Goal: Task Accomplishment & Management: Complete application form

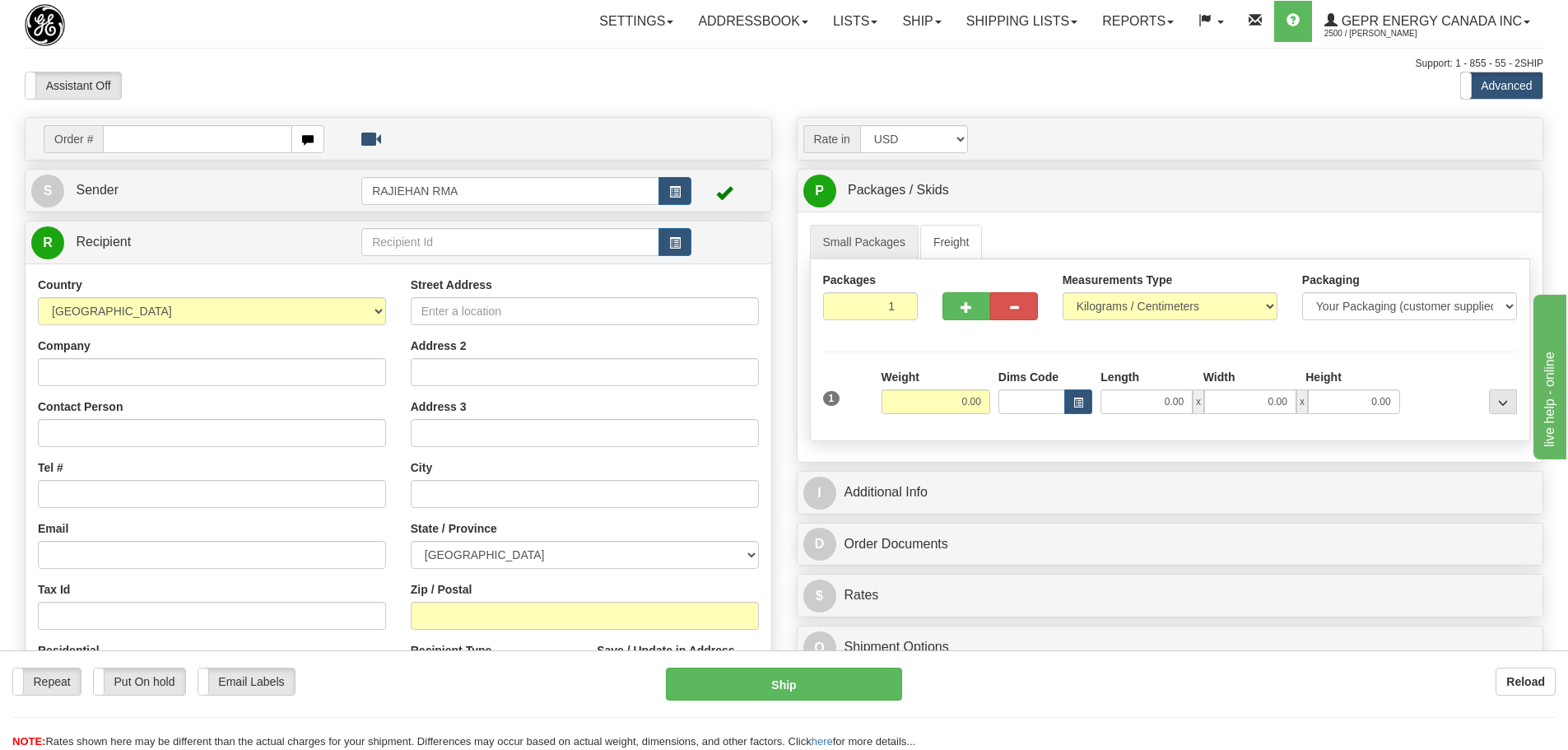
click at [477, 84] on div "Assistant On Assistant Off Do a return Do a return" at bounding box center [333, 85] width 643 height 28
click at [1016, 32] on link "Shipping lists" at bounding box center [1021, 21] width 135 height 41
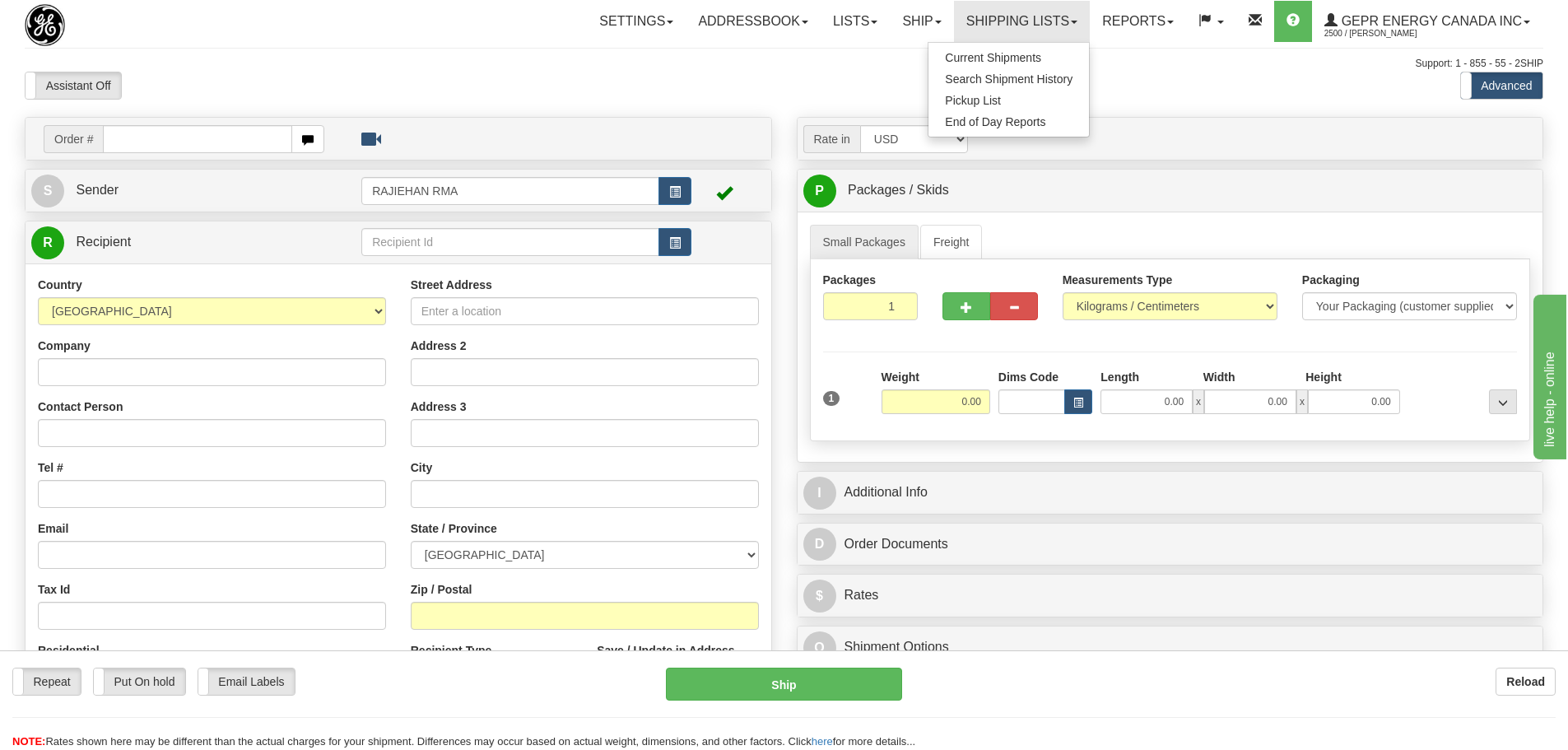
click at [618, 58] on div "Support: 1 - 855 - 55 - 2SHIP" at bounding box center [784, 64] width 1519 height 14
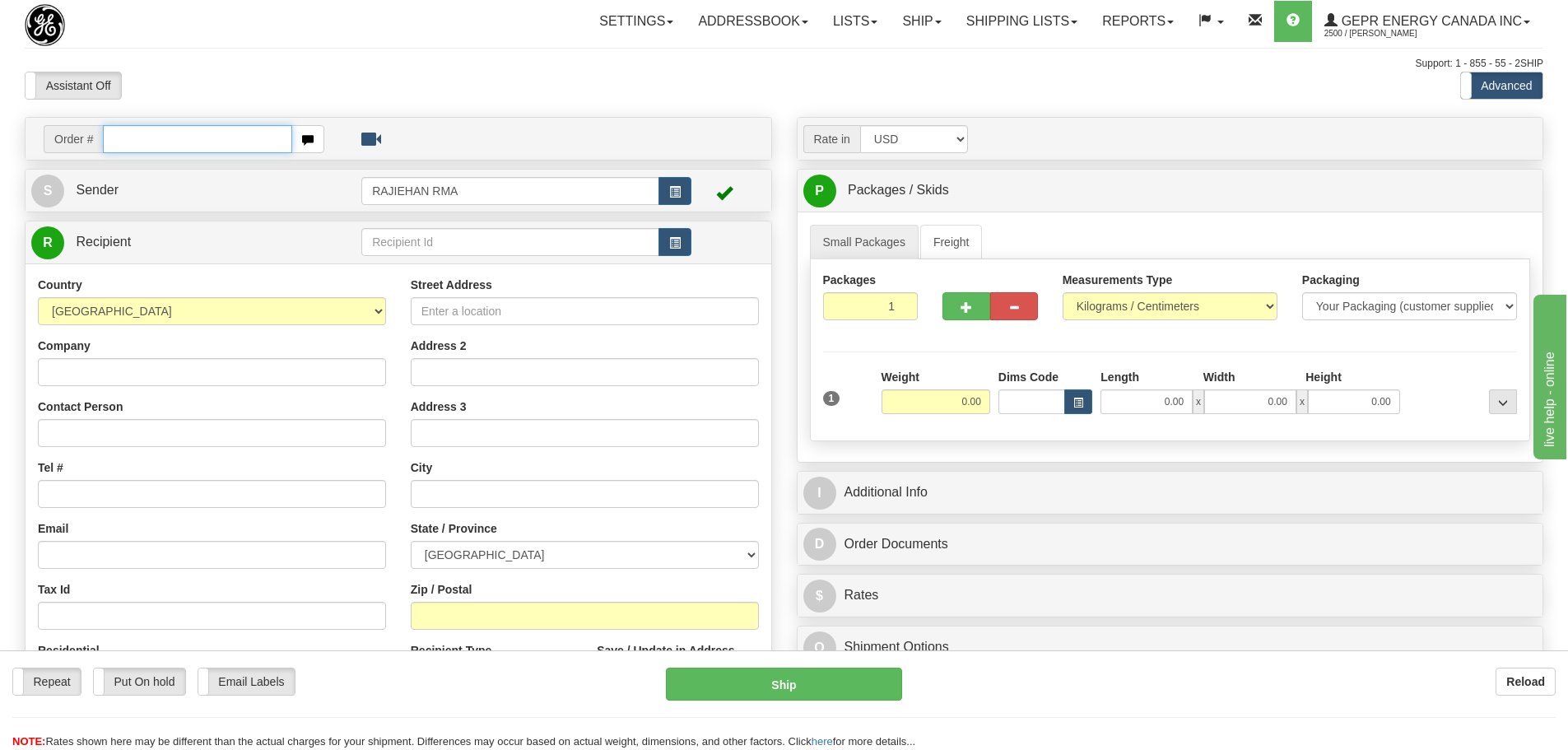
click at [190, 142] on input "text" at bounding box center [198, 139] width 189 height 28
paste input "86687575"
type input "86687575"
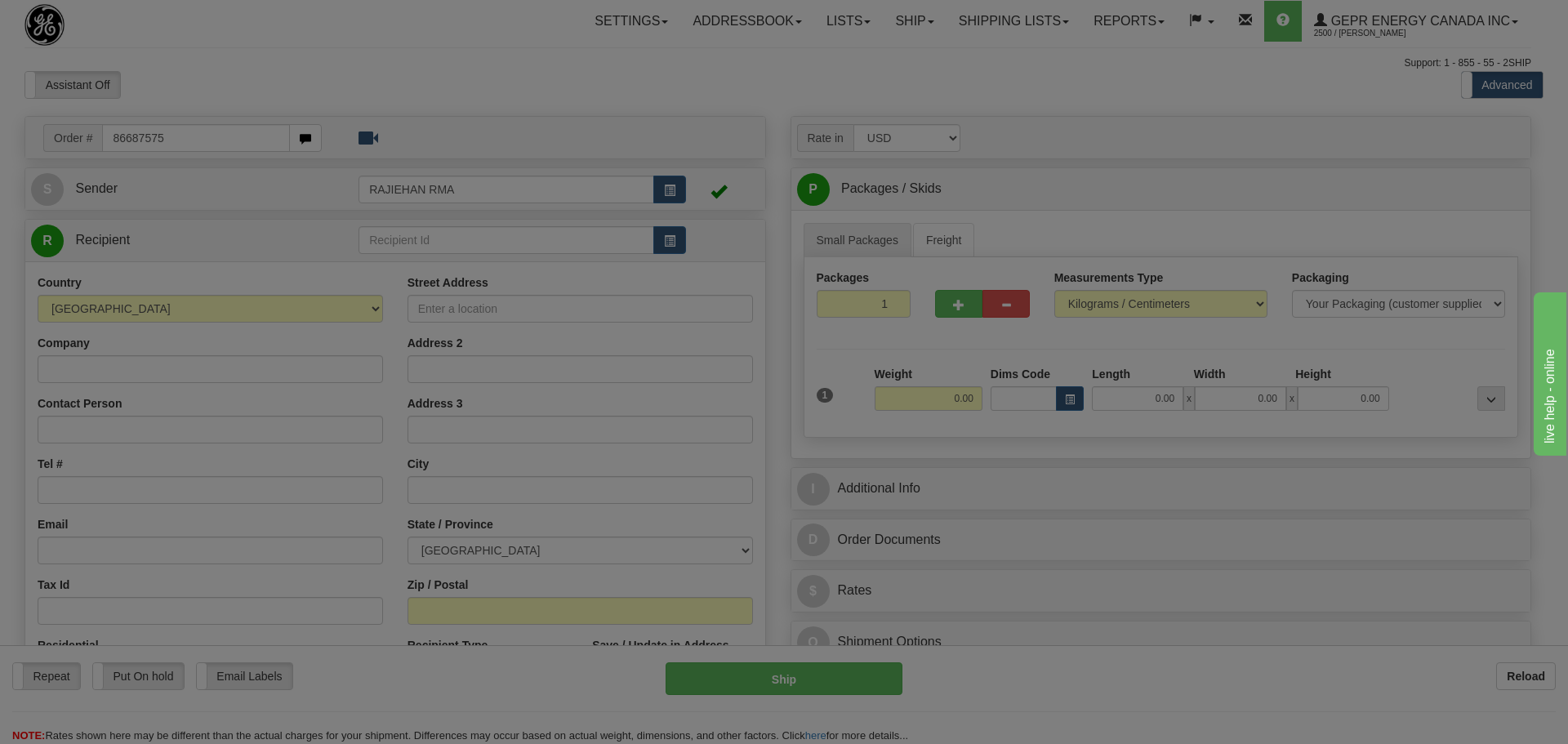
click at [205, 89] on body "Training Course Close Toggle navigation Settings Shipping Preferences New Recip…" at bounding box center [784, 372] width 1568 height 744
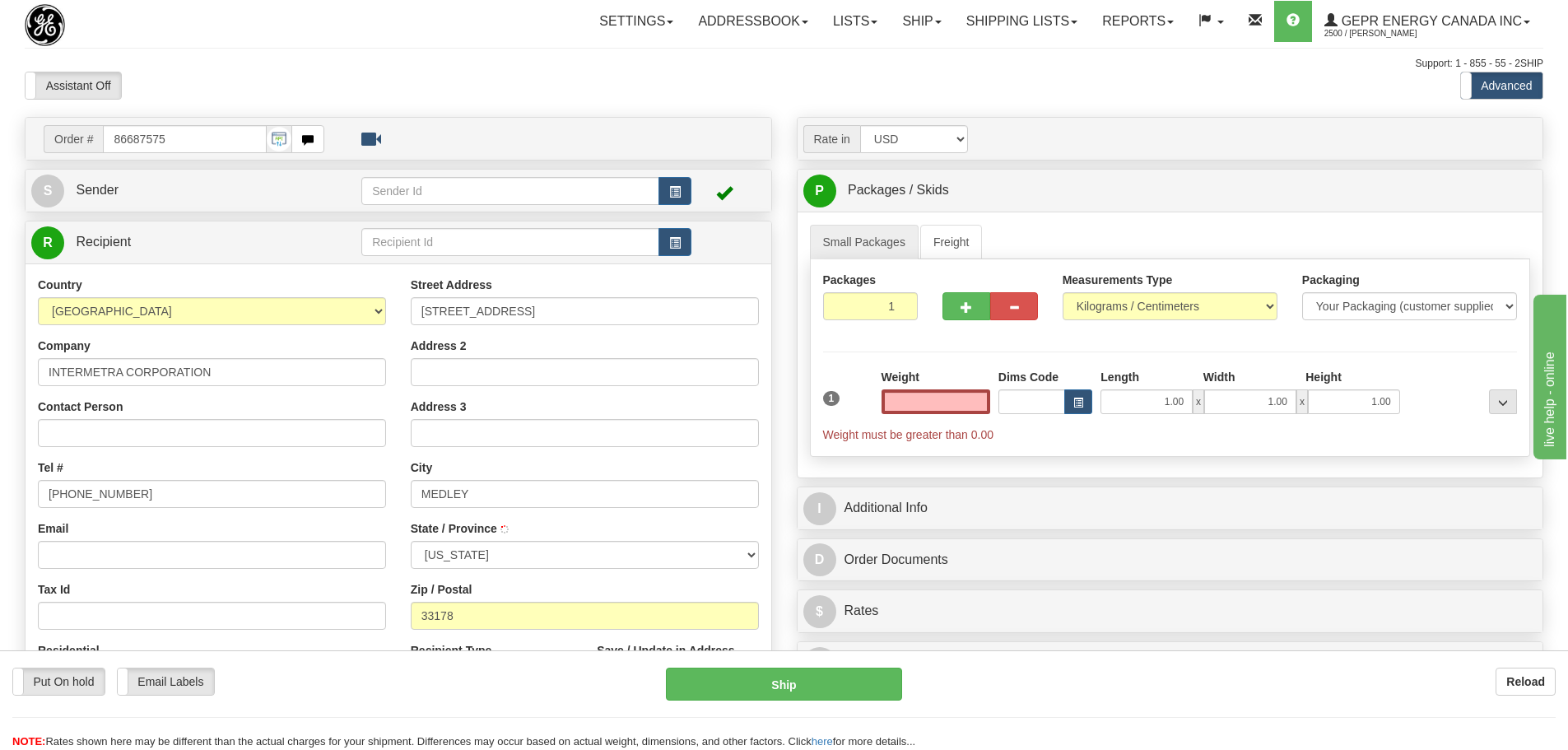
type input "[GEOGRAPHIC_DATA]"
type input "0.00"
click at [671, 188] on span "button" at bounding box center [675, 192] width 12 height 11
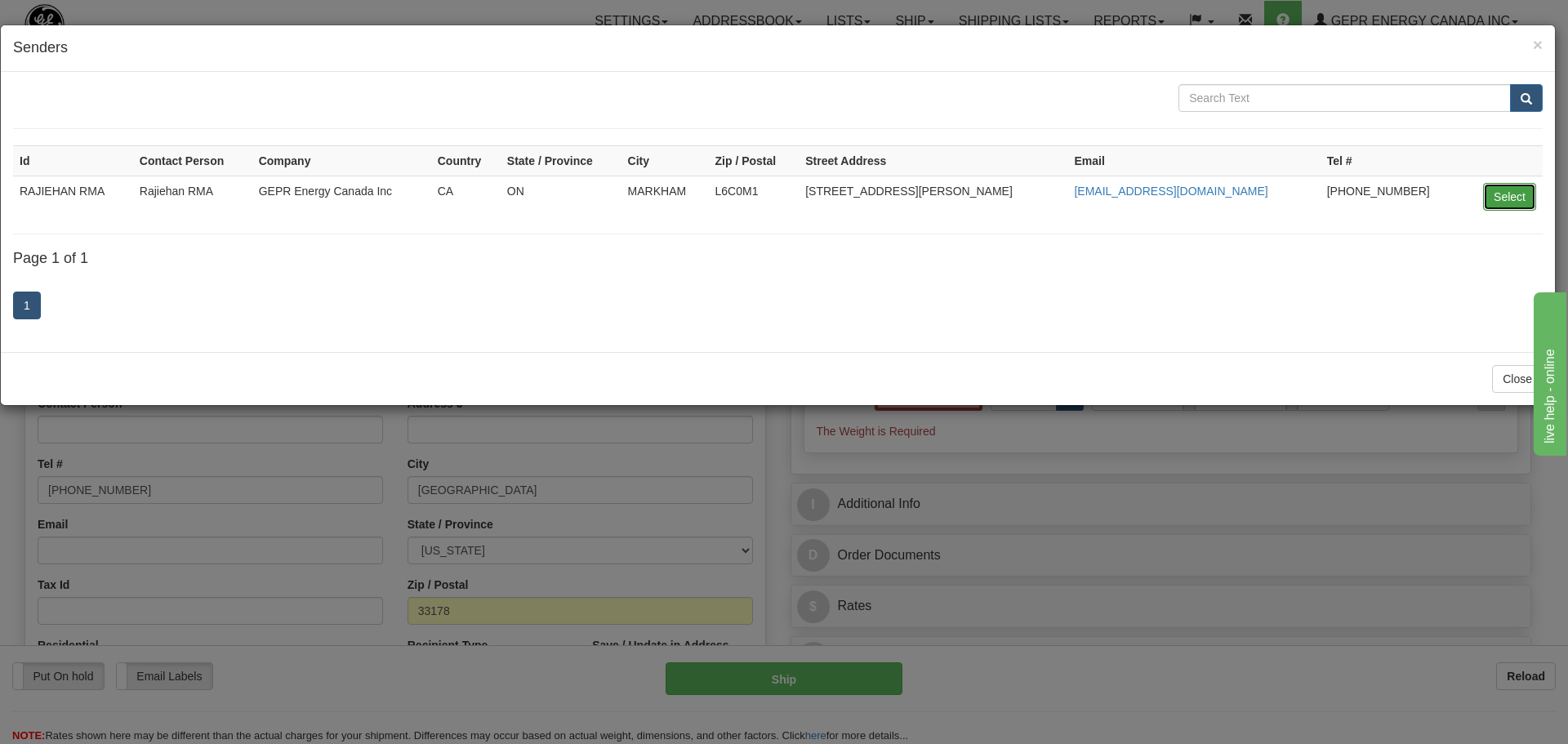
click at [1494, 196] on button "Select" at bounding box center [1510, 196] width 53 height 28
type input "RAJIEHAN RMA"
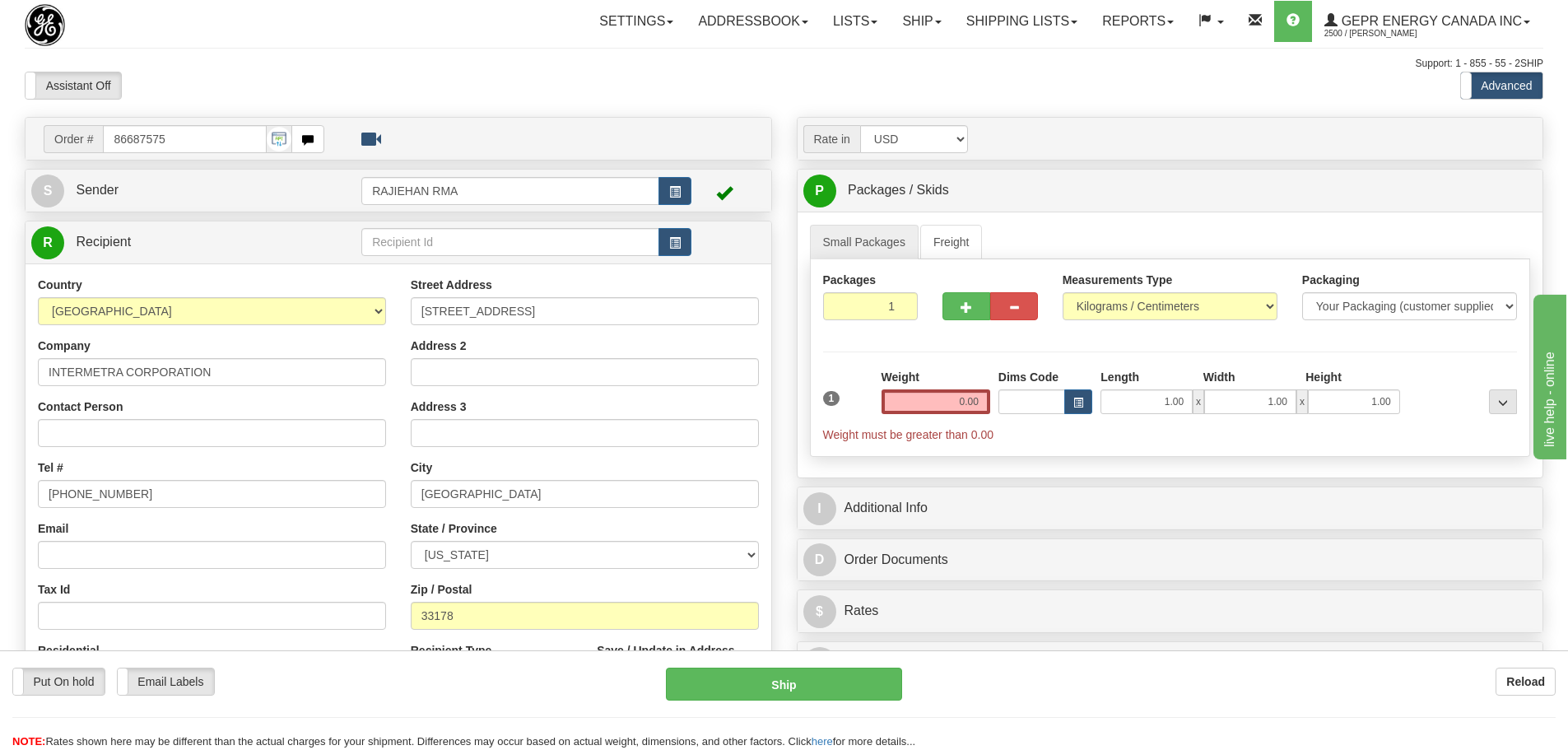
click at [686, 58] on div "Support: 1 - 855 - 55 - 2SHIP" at bounding box center [784, 64] width 1519 height 14
click at [929, 395] on input "0.00" at bounding box center [936, 401] width 109 height 25
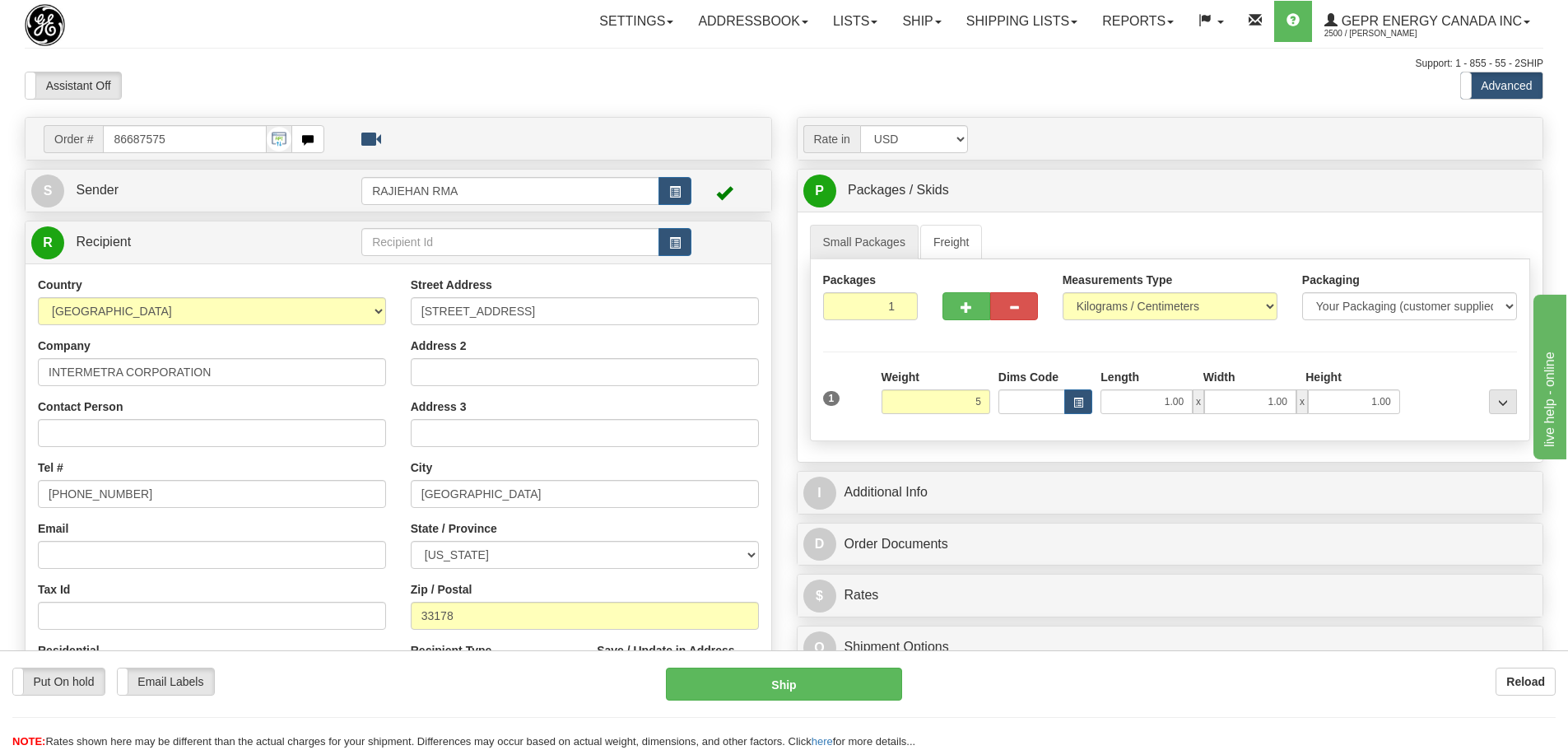
type input "5.00"
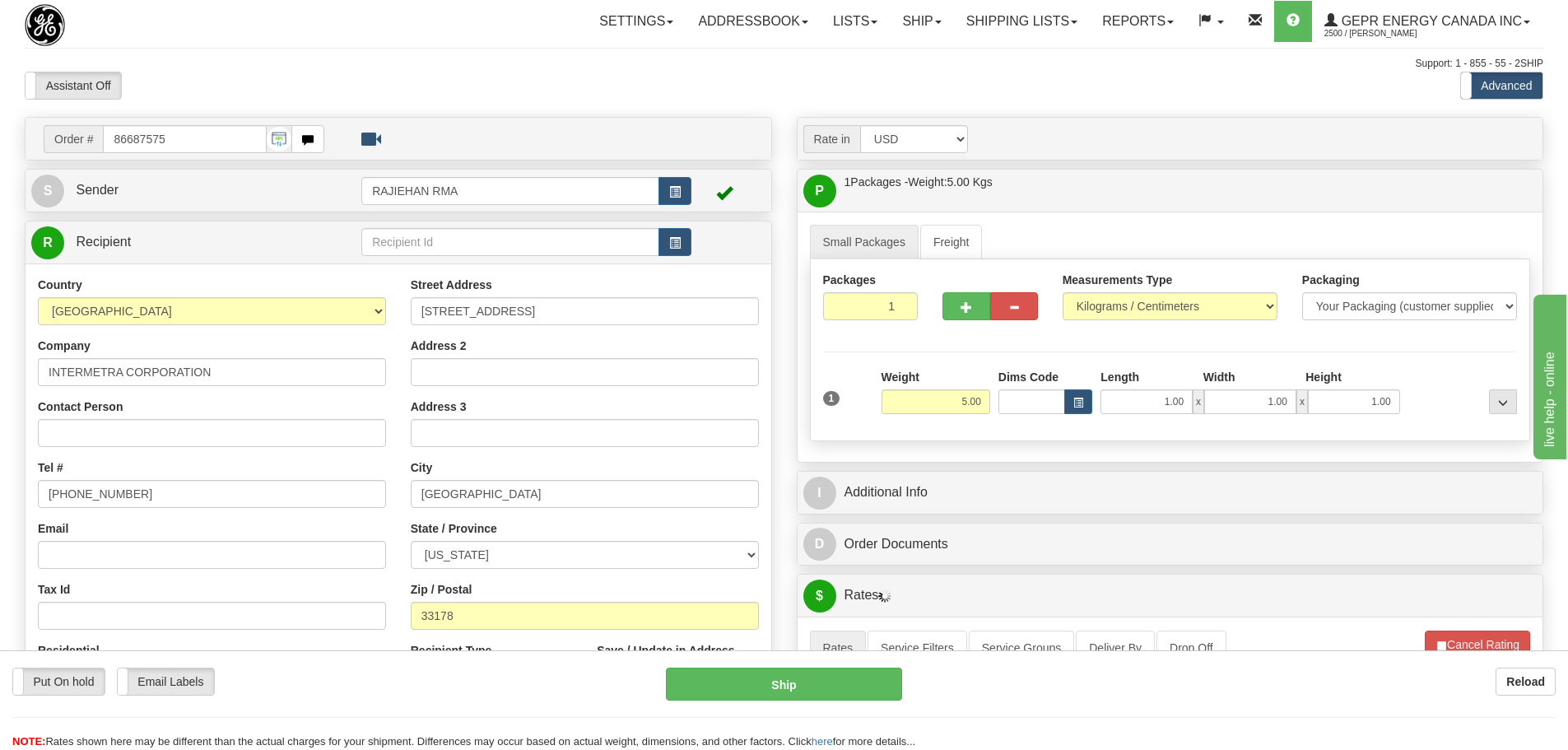
click at [938, 370] on div "Weight 5.00" at bounding box center [936, 391] width 109 height 45
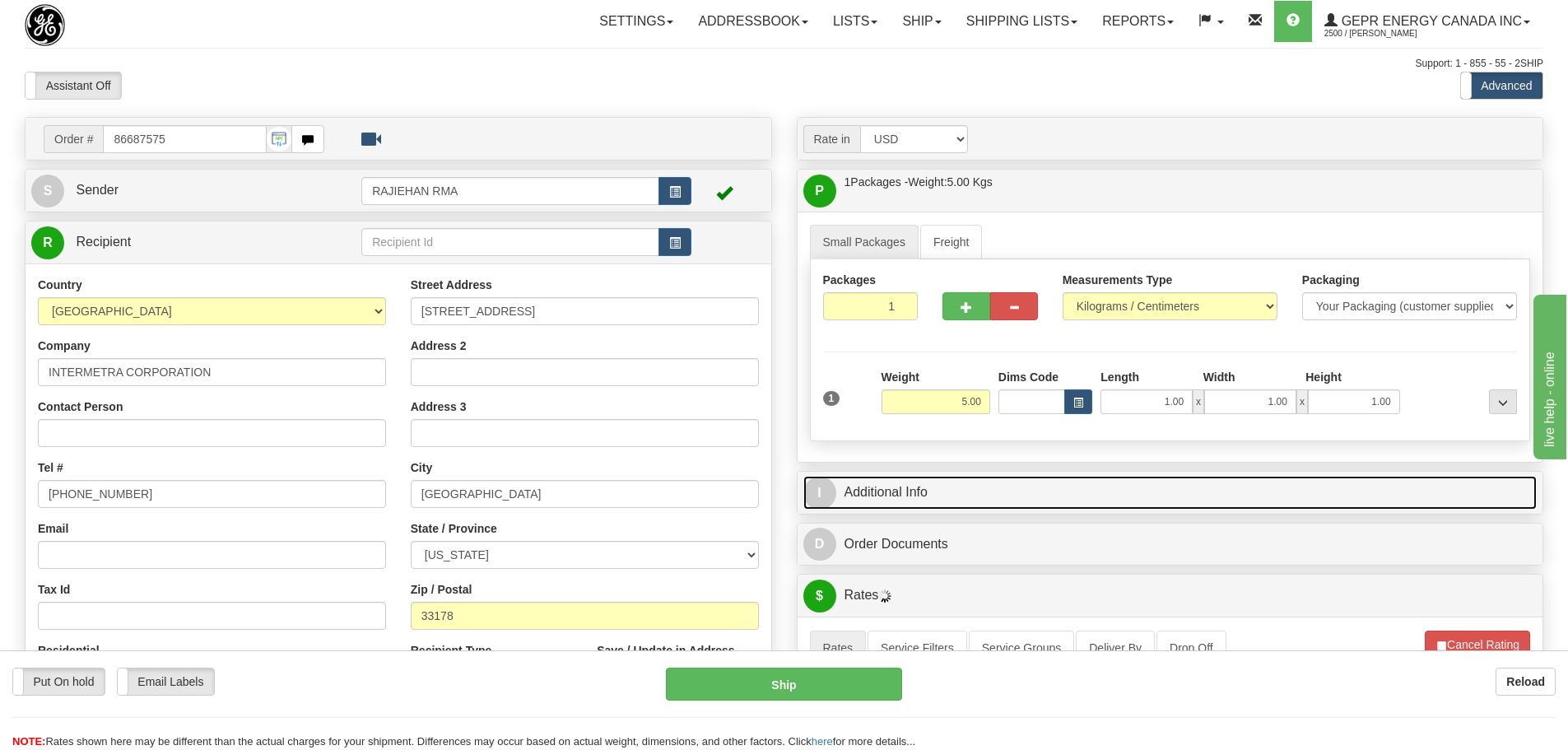
click at [905, 490] on link "I Additional Info" at bounding box center [1170, 493] width 734 height 34
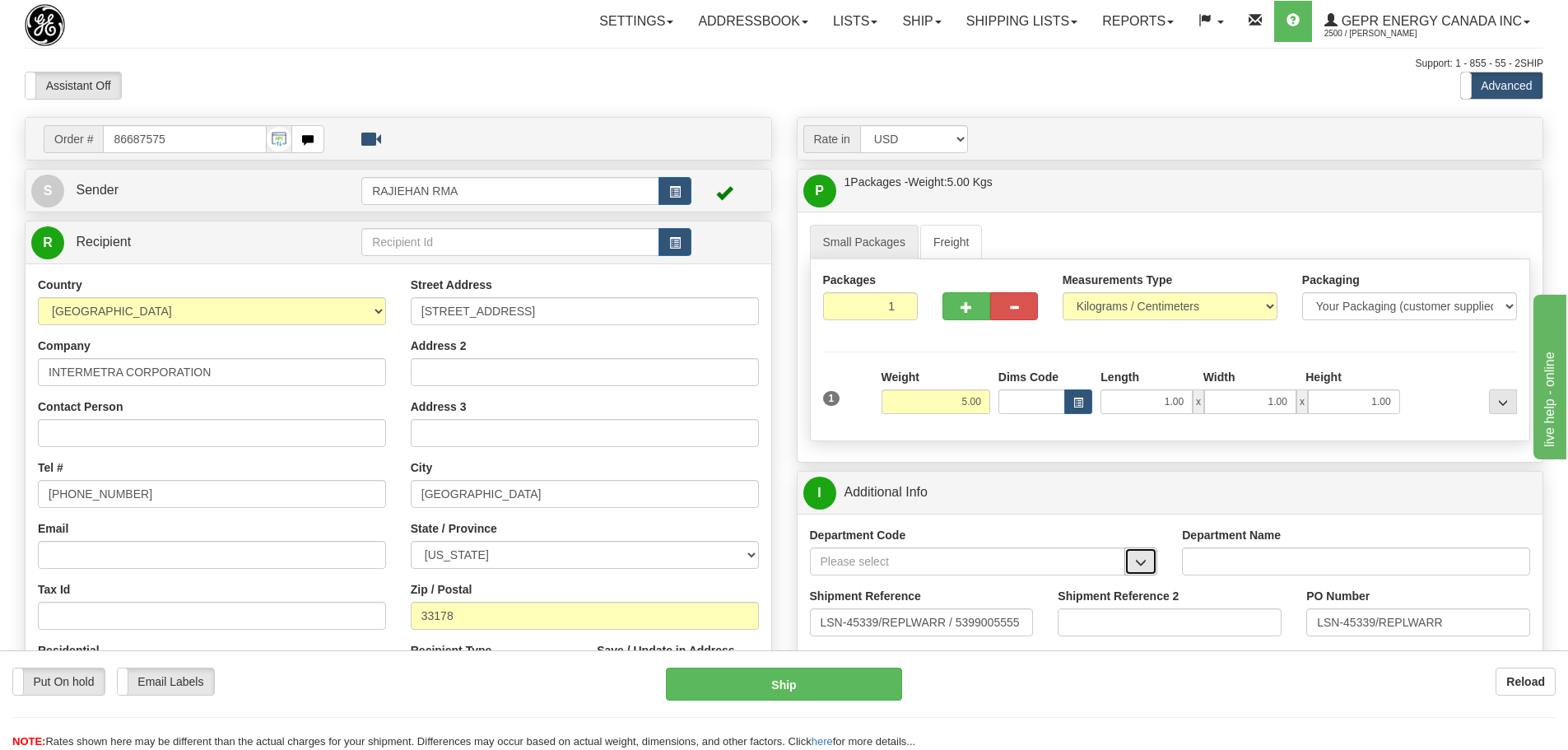
click at [1144, 565] on span "button" at bounding box center [1141, 562] width 12 height 11
click at [1067, 593] on div "SER" at bounding box center [964, 586] width 300 height 18
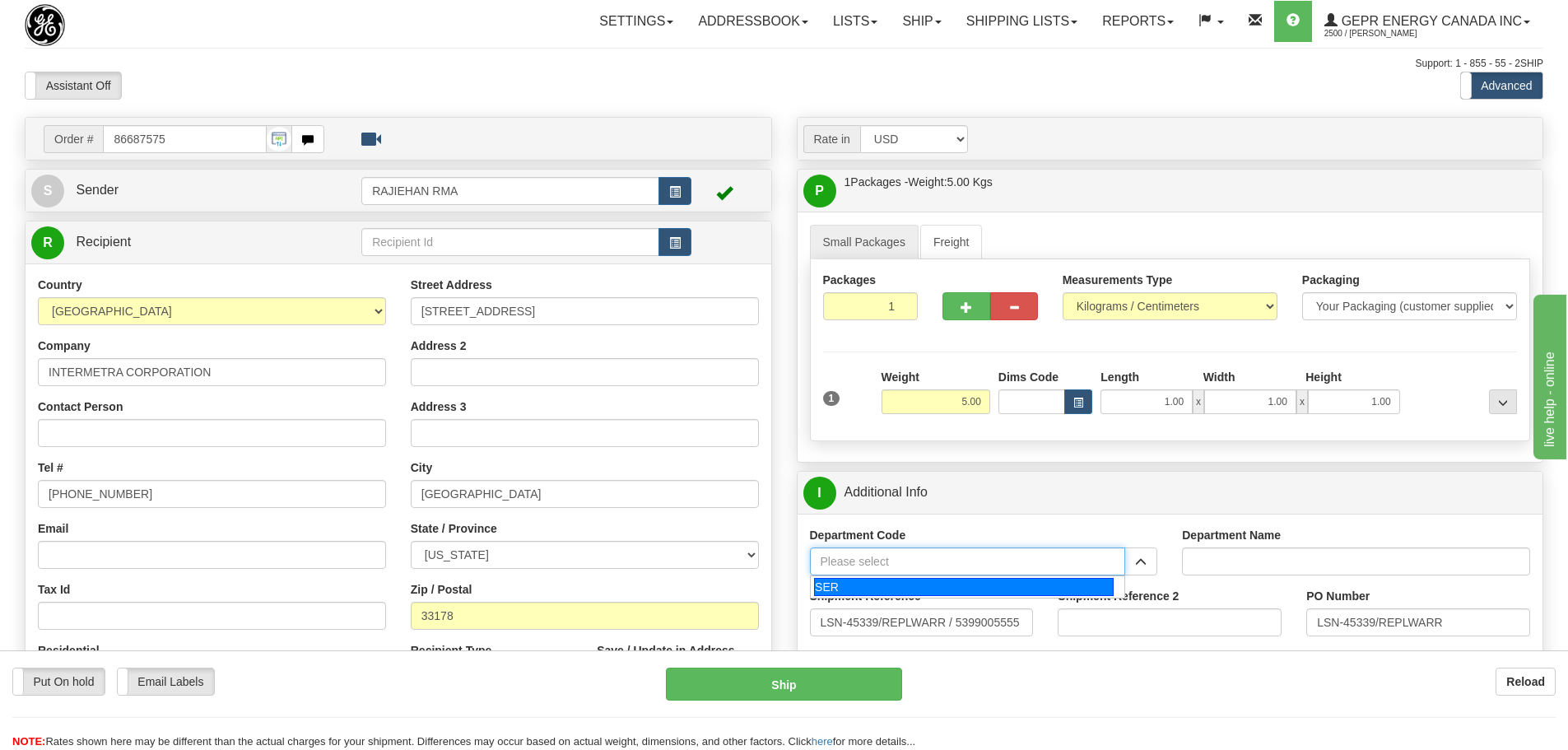
type input "SER"
type input "SERVICE DEPARTMENT"
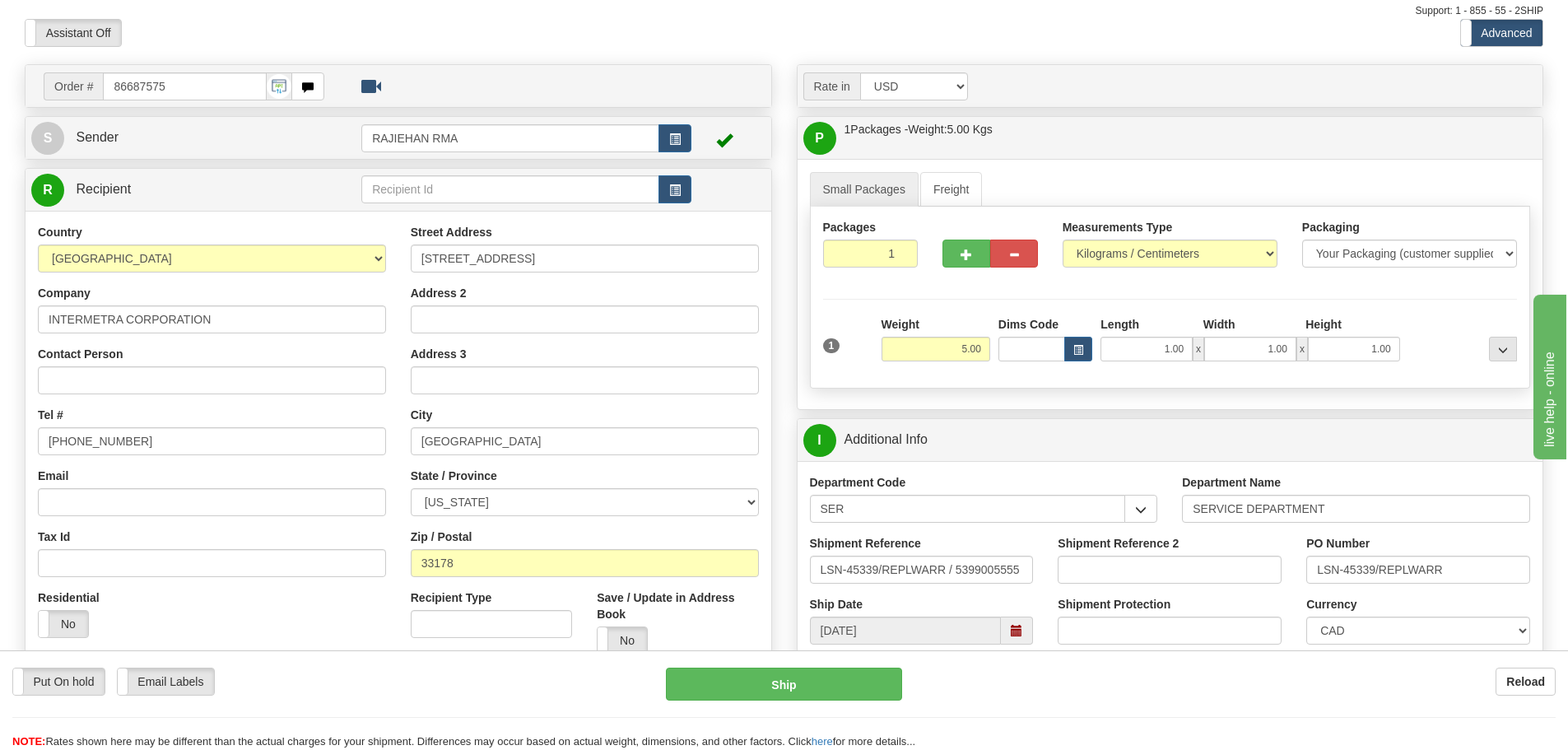
scroll to position [83, 0]
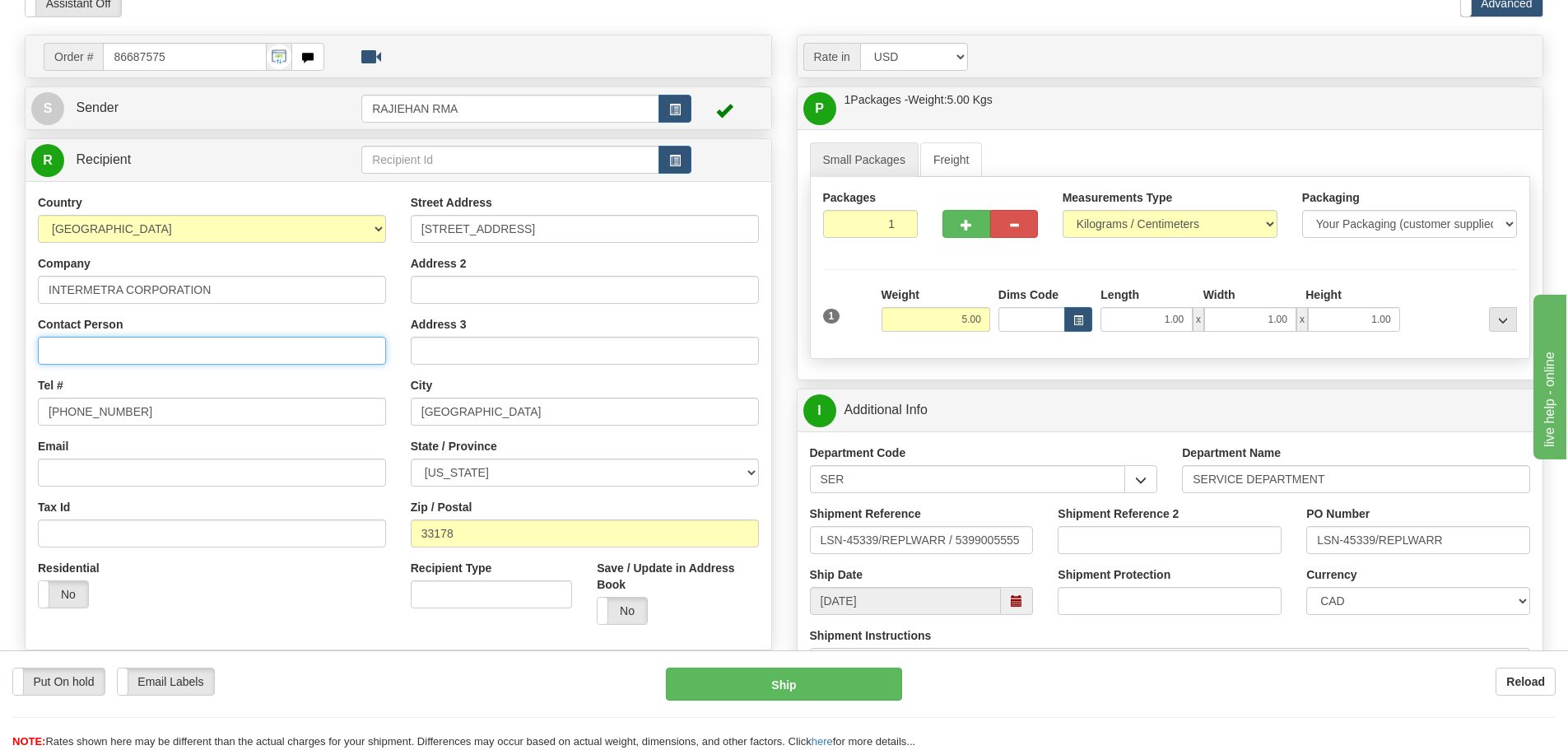
click at [137, 355] on input "Contact Person" at bounding box center [211, 350] width 348 height 28
paste input "[PERSON_NAME]"
type input "[PERSON_NAME]"
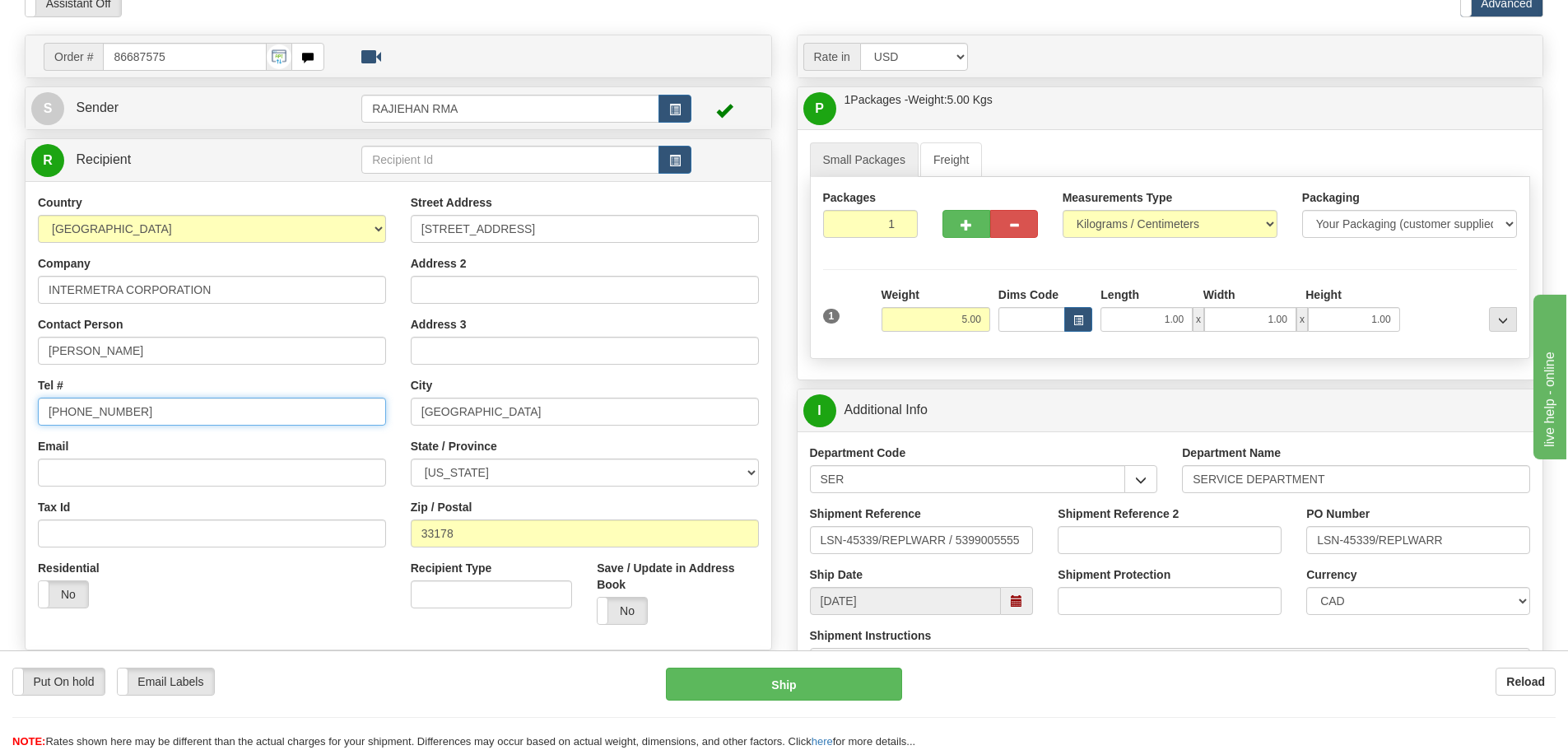
drag, startPoint x: 164, startPoint y: 418, endPoint x: -46, endPoint y: 430, distance: 210.3
click at [0, 430] on html "Training Course Close Toggle navigation Settings Shipping Preferences New Sende…" at bounding box center [784, 292] width 1568 height 750
paste input "[PHONE_NUMBER]"
type input "[PHONE_NUMBER]"
click at [122, 366] on div "Country [GEOGRAPHIC_DATA] [GEOGRAPHIC_DATA] [GEOGRAPHIC_DATA] [GEOGRAPHIC_DATA]…" at bounding box center [212, 407] width 373 height 427
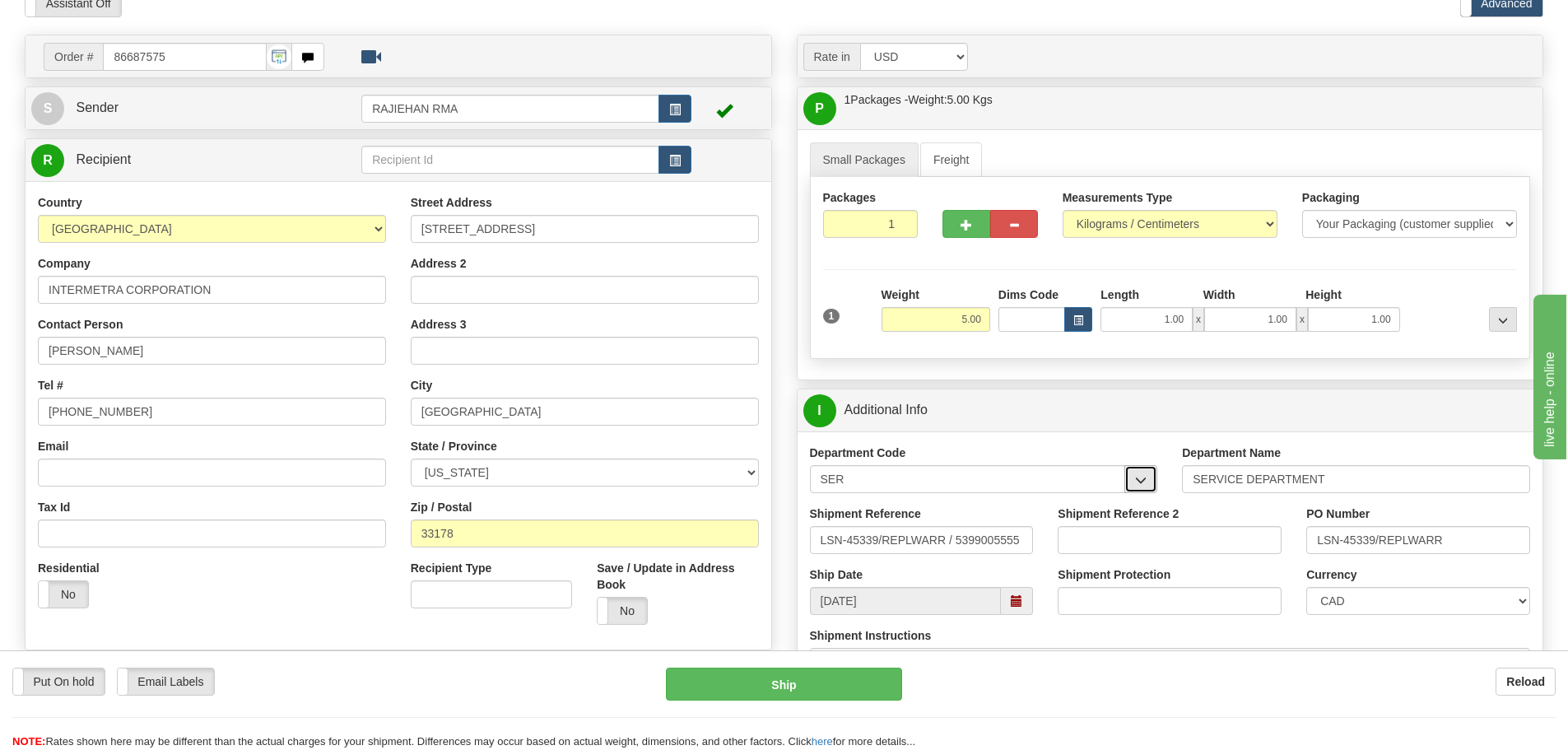
click at [1140, 481] on span "button" at bounding box center [1141, 481] width 12 height 11
click at [1075, 499] on div "SER" at bounding box center [964, 505] width 300 height 18
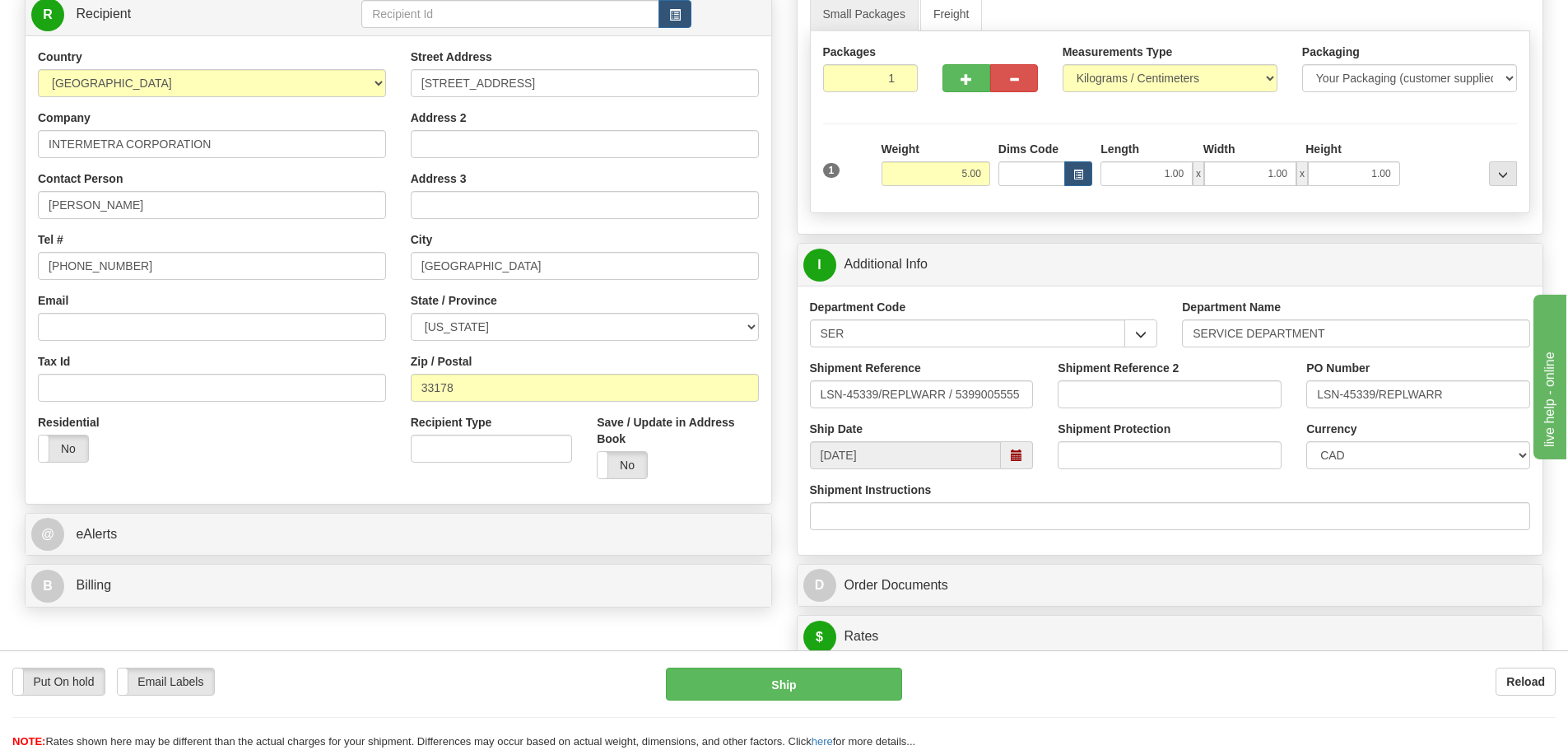
scroll to position [247, 0]
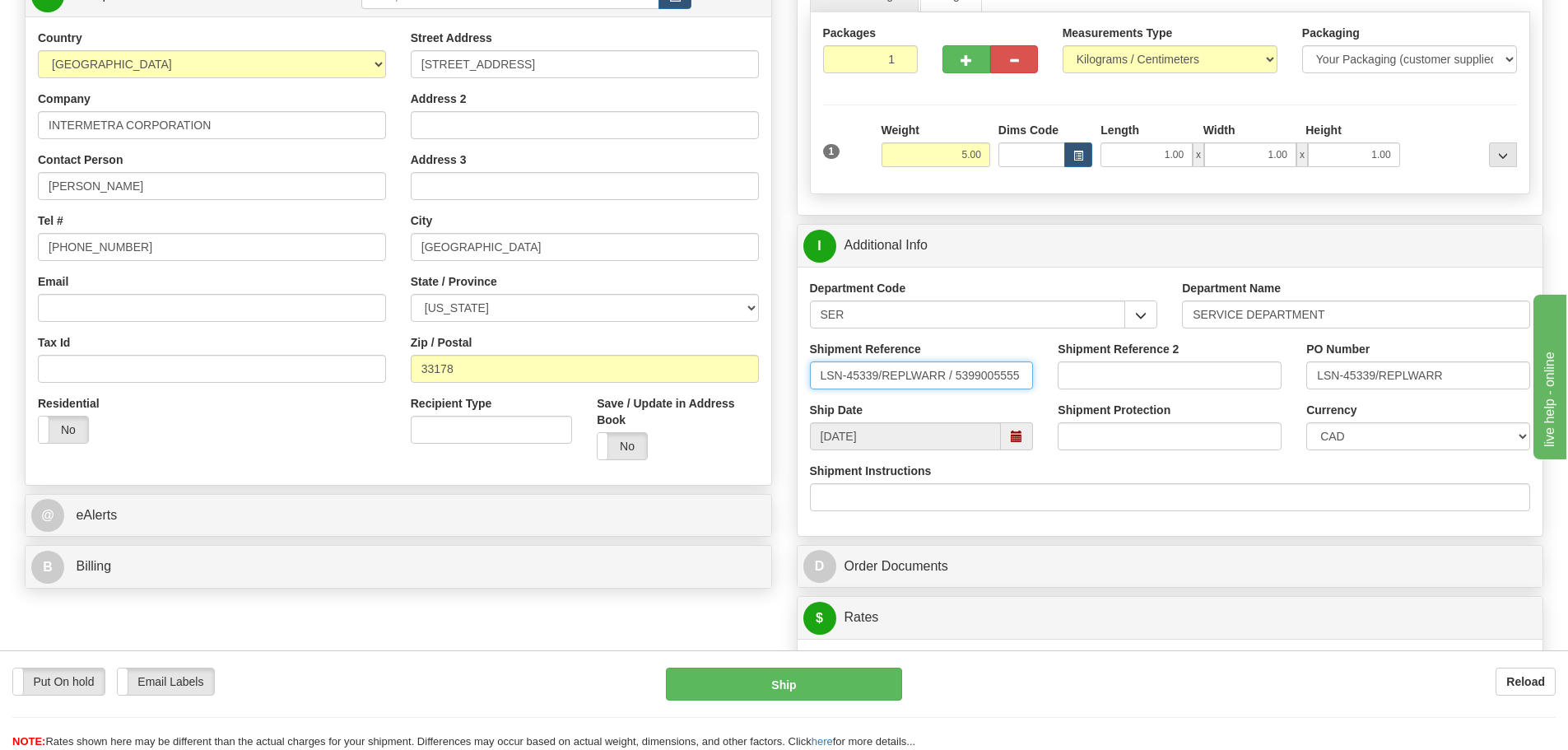
drag, startPoint x: 876, startPoint y: 378, endPoint x: 953, endPoint y: 383, distance: 77.2
click at [953, 383] on input "LSN-45339/REPLWARR / 5399005555" at bounding box center [922, 375] width 224 height 28
type input "LSN-45339 RMA 5399005555"
click at [1368, 437] on select "CAD USD EUR ZAR RON ANG ARN AUD AUS AWG BBD BFR BGN BHD BMD BND BRC BRL CHP CKZ…" at bounding box center [1417, 436] width 224 height 28
select select "1"
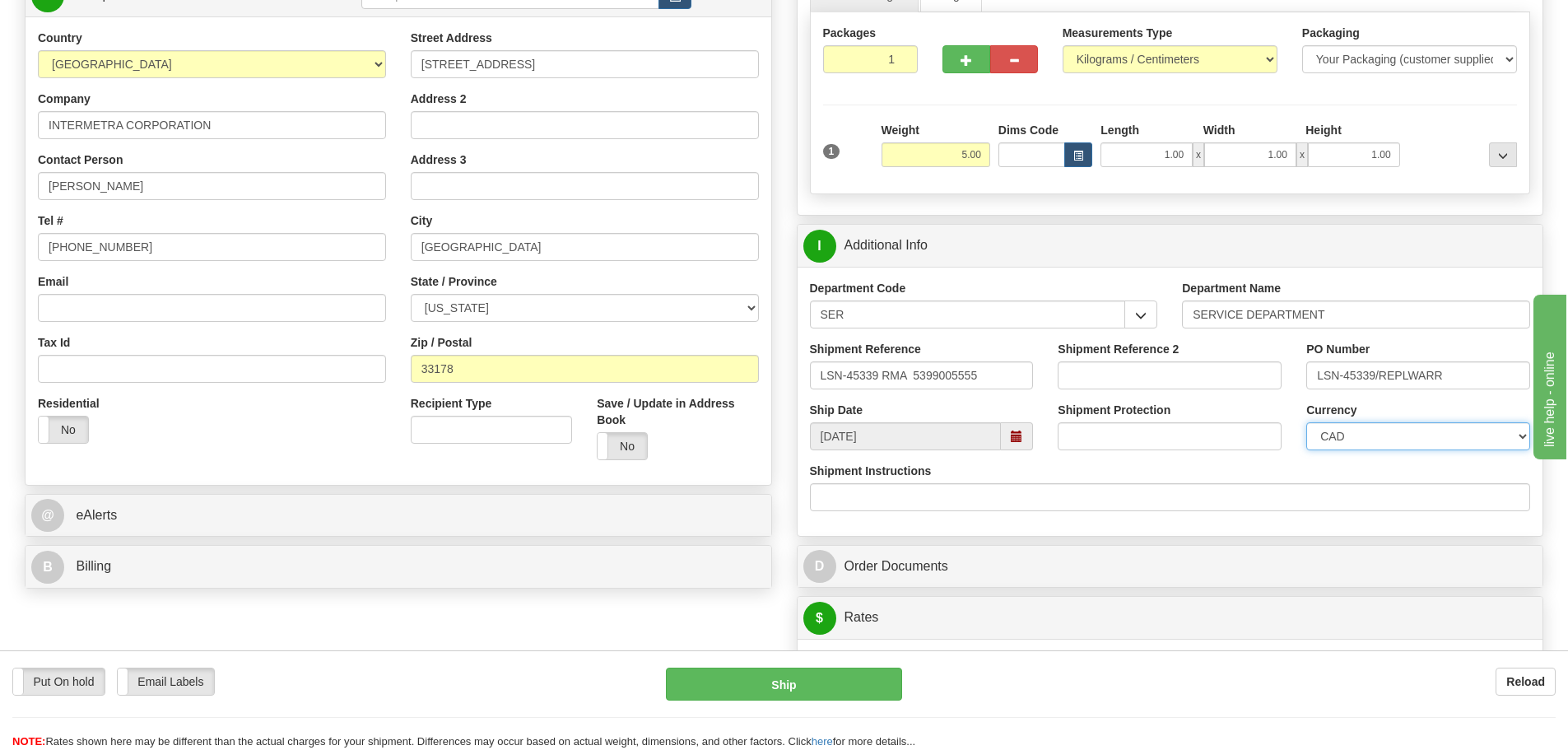
click at [1306, 423] on select "CAD USD EUR ZAR RON ANG ARN AUD AUS AWG BBD BFR BGN BHD BMD BND BRC BRL CHP CKZ…" at bounding box center [1417, 436] width 224 height 28
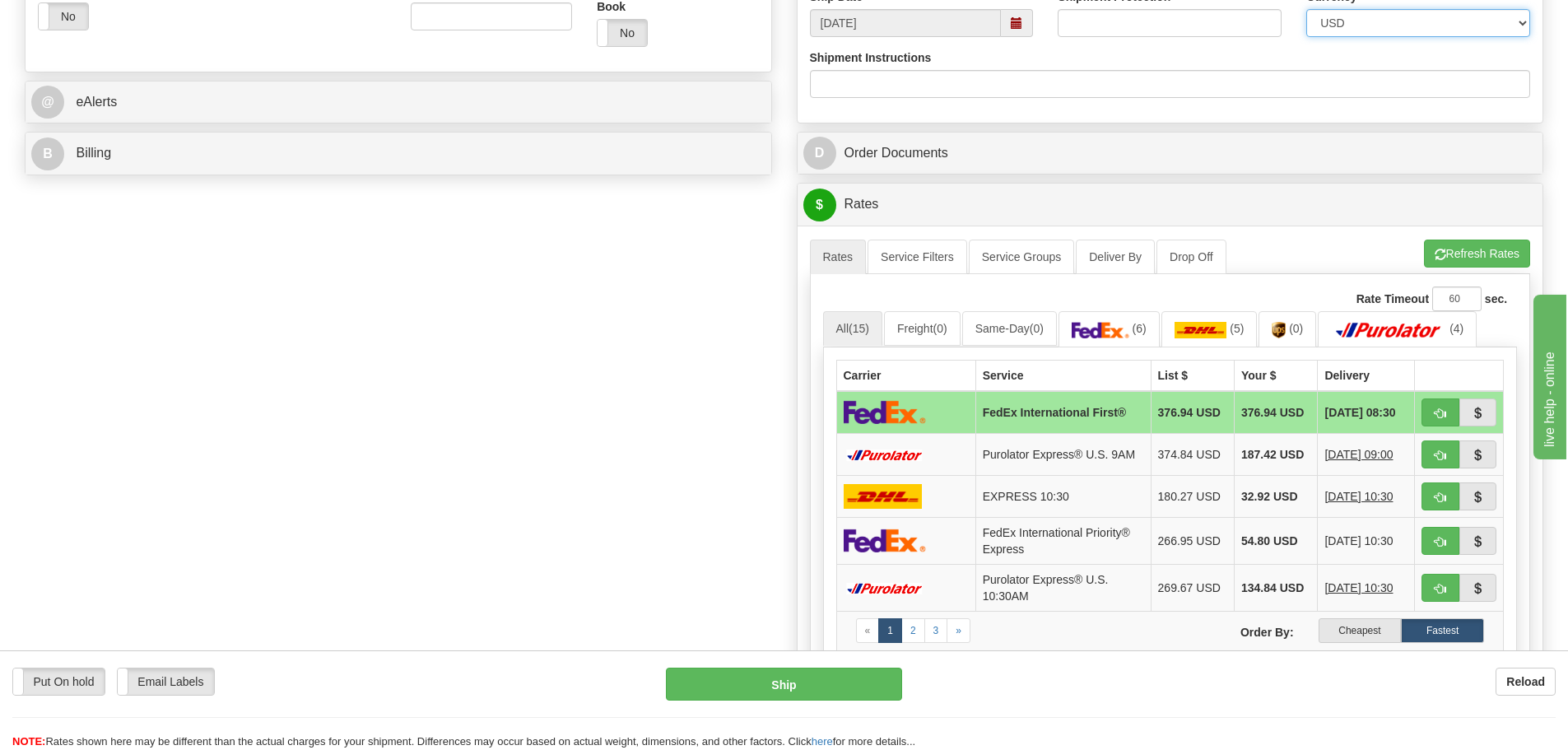
scroll to position [741, 0]
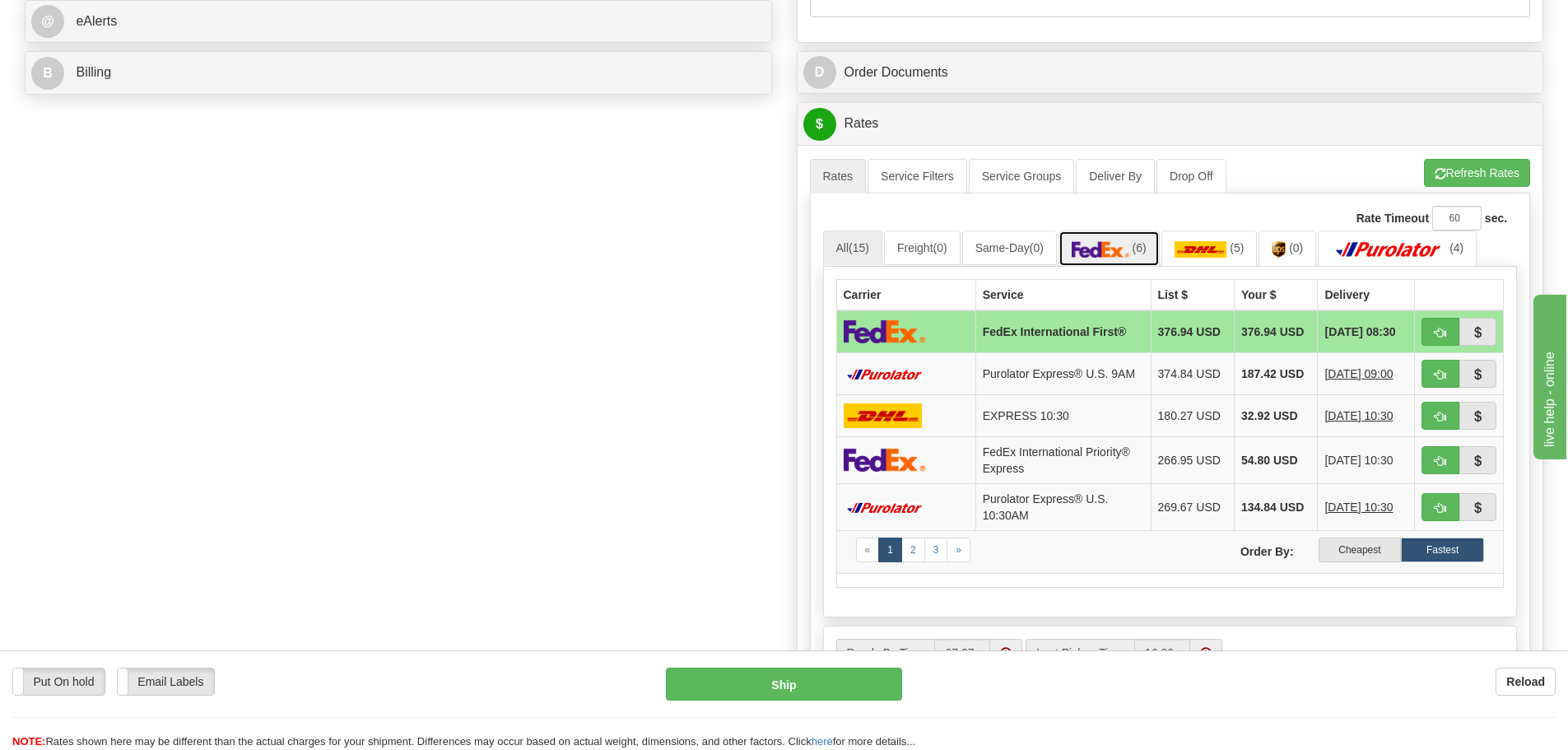
click at [1135, 257] on link "(6)" at bounding box center [1109, 249] width 101 height 36
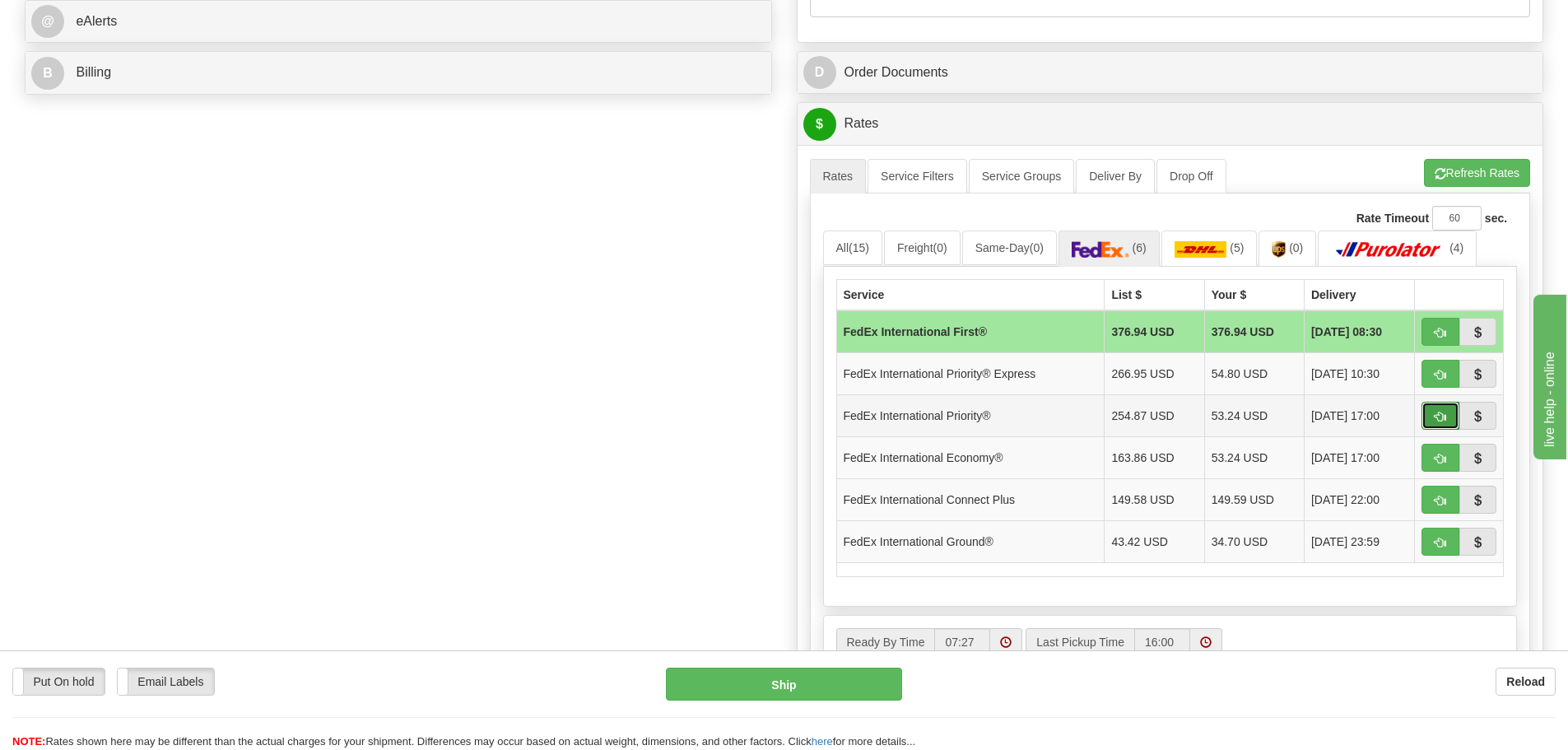
click at [1438, 420] on span "button" at bounding box center [1440, 417] width 12 height 11
type input "01"
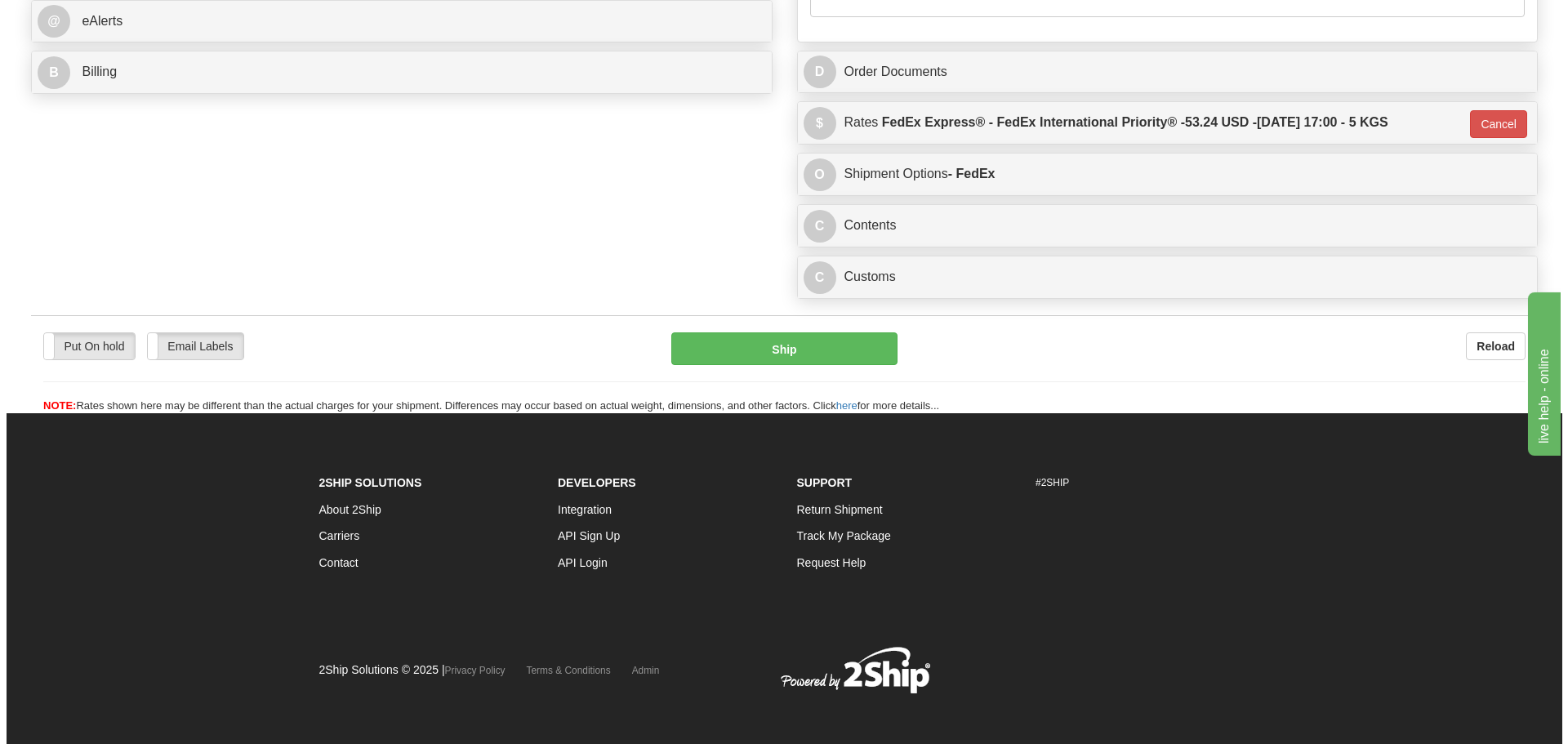
scroll to position [733, 0]
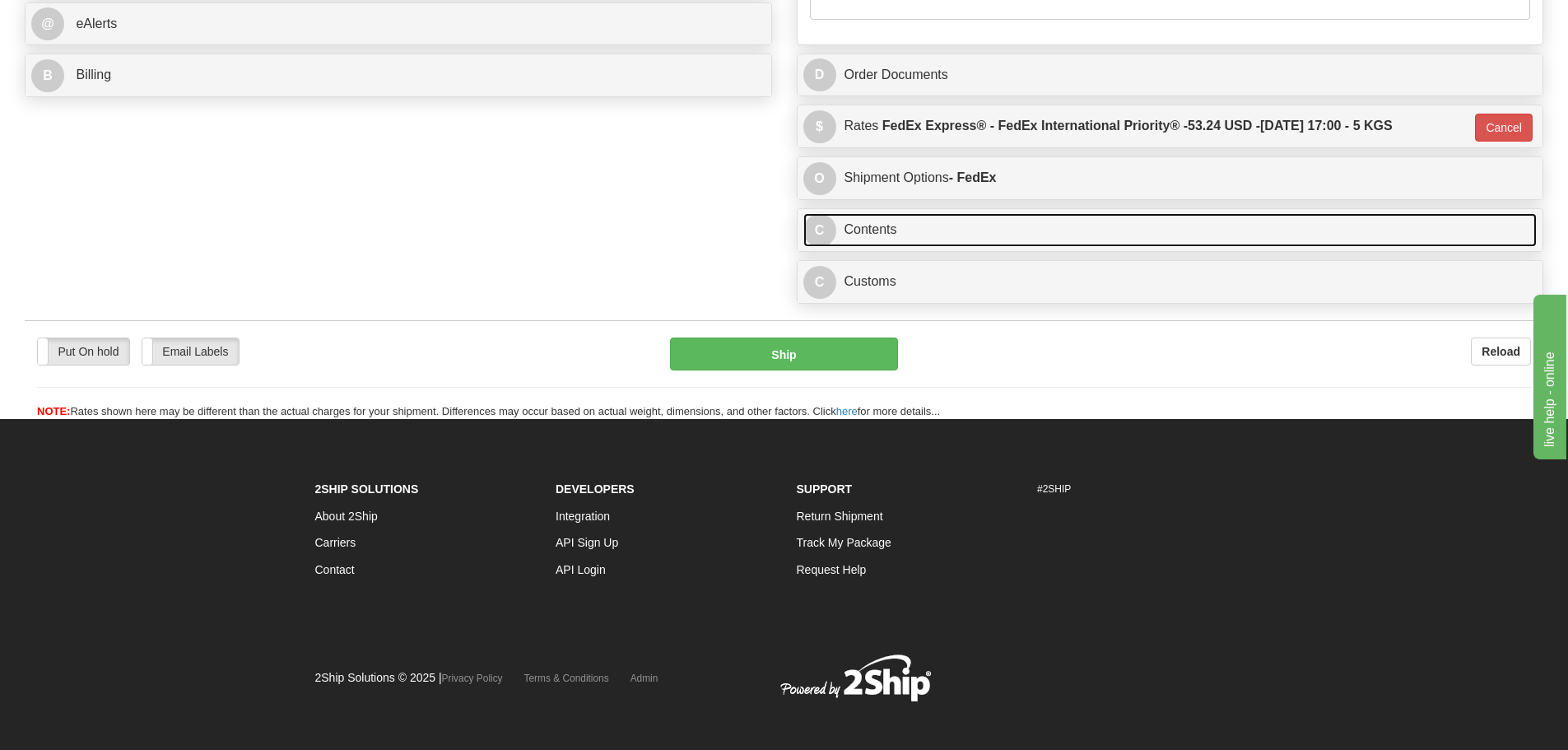
click at [1038, 228] on link "C Contents" at bounding box center [1170, 230] width 734 height 34
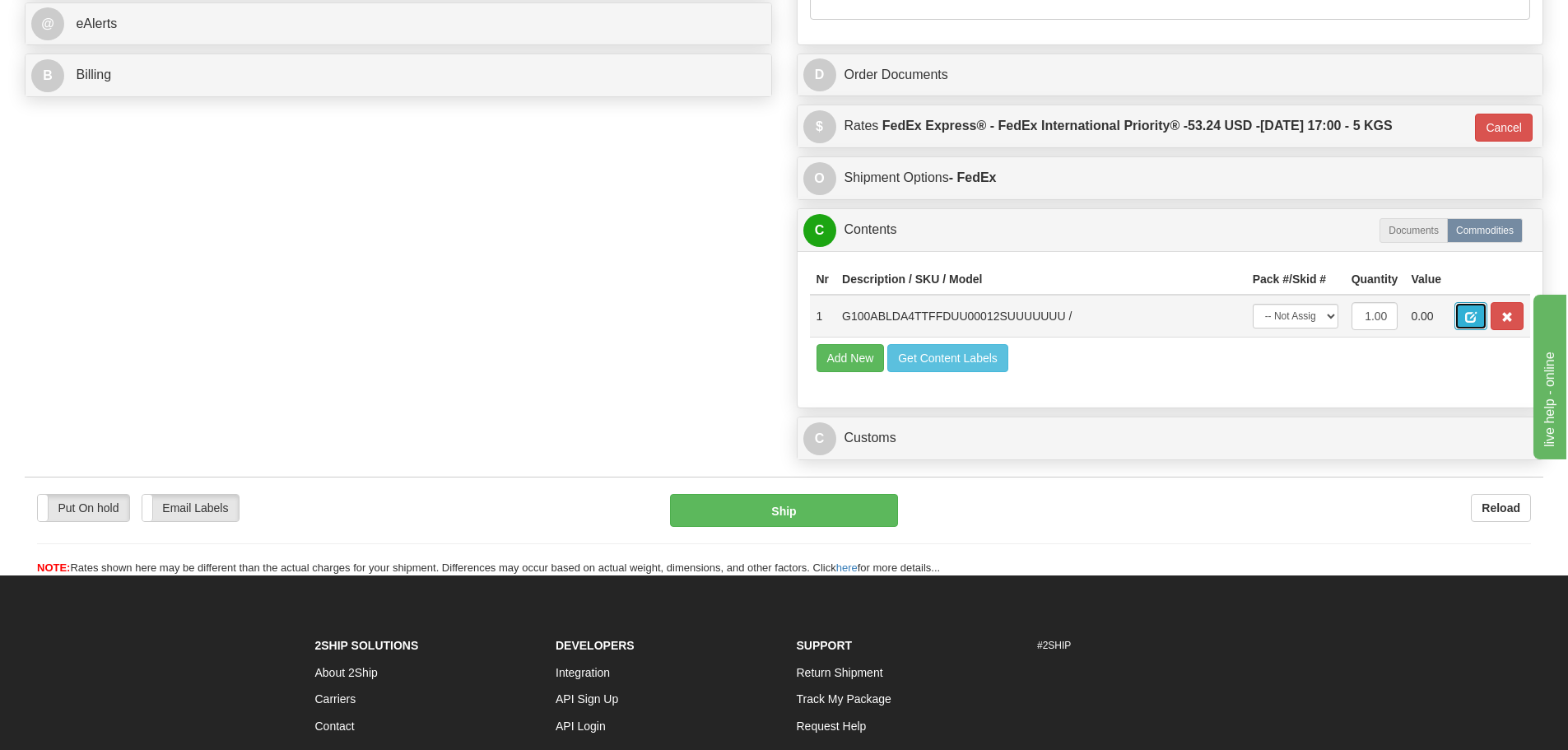
click at [1477, 313] on button "button" at bounding box center [1470, 316] width 33 height 28
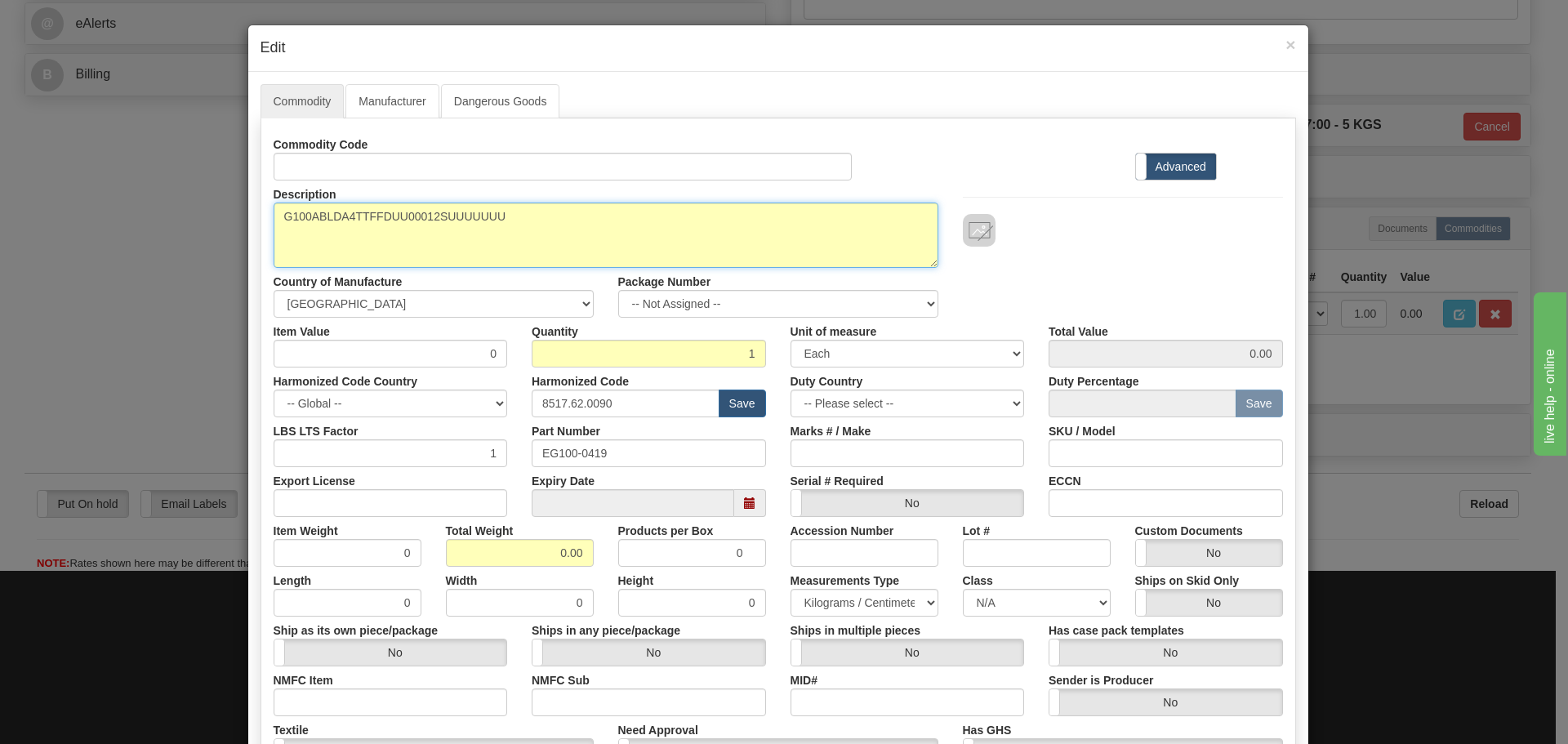
drag, startPoint x: 524, startPoint y: 221, endPoint x: 276, endPoint y: 253, distance: 250.1
click at [276, 253] on textarea "G100ABLDA4TTFFDUU00012SUUUUUUU" at bounding box center [606, 235] width 665 height 65
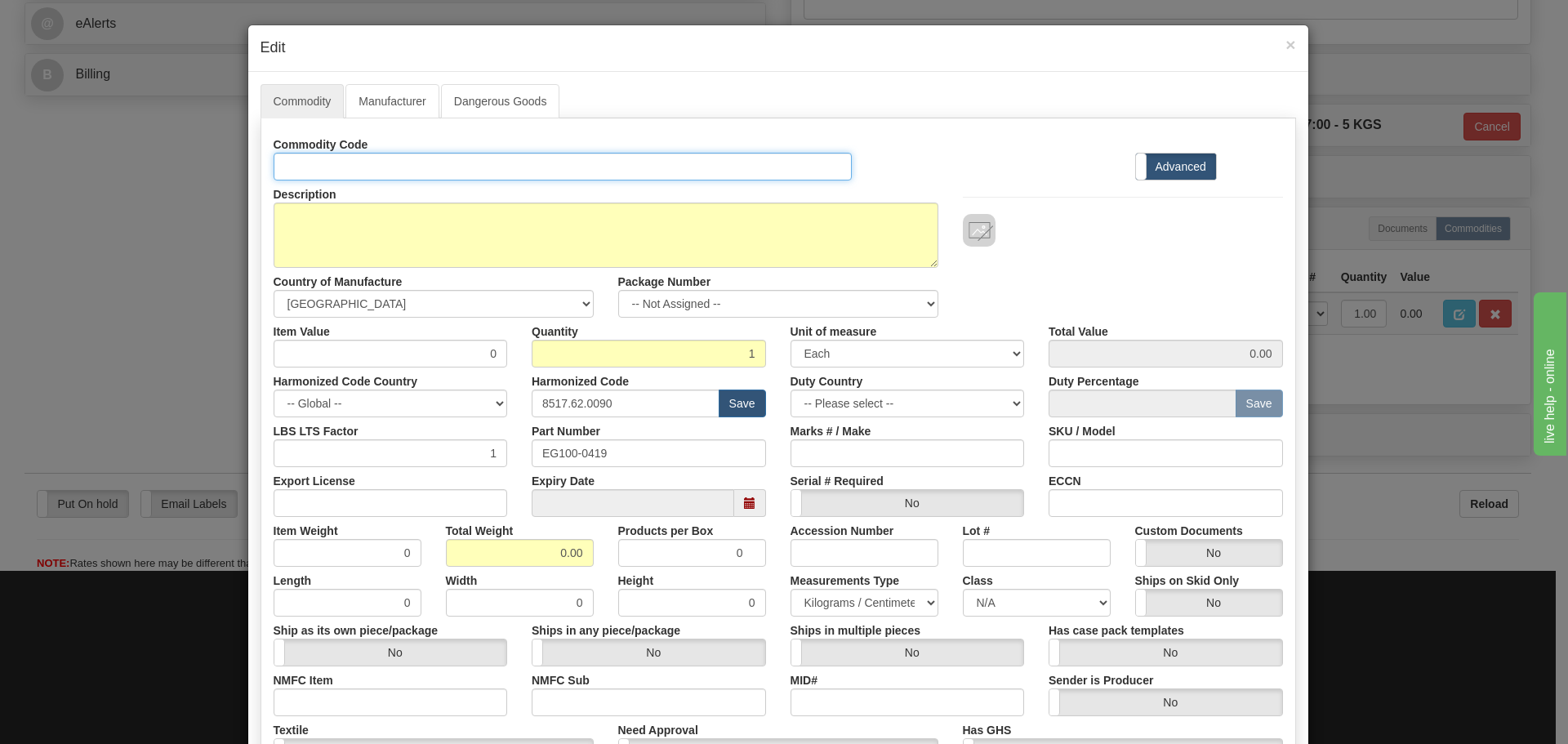
click at [410, 153] on input "Id" at bounding box center [563, 167] width 579 height 28
paste input "G100ABLDA4TTFFDUU00012SUUUUUUU"
type input "G100ABLDA4TTFFDUU00012SUUUUUUU"
drag, startPoint x: 560, startPoint y: 468, endPoint x: 441, endPoint y: 473, distance: 119.1
click at [441, 473] on div "Commodity Code G100ABLDA4TTFFDUU00012SUUUUUUU Standard Advanced Description G10…" at bounding box center [779, 473] width 1009 height 686
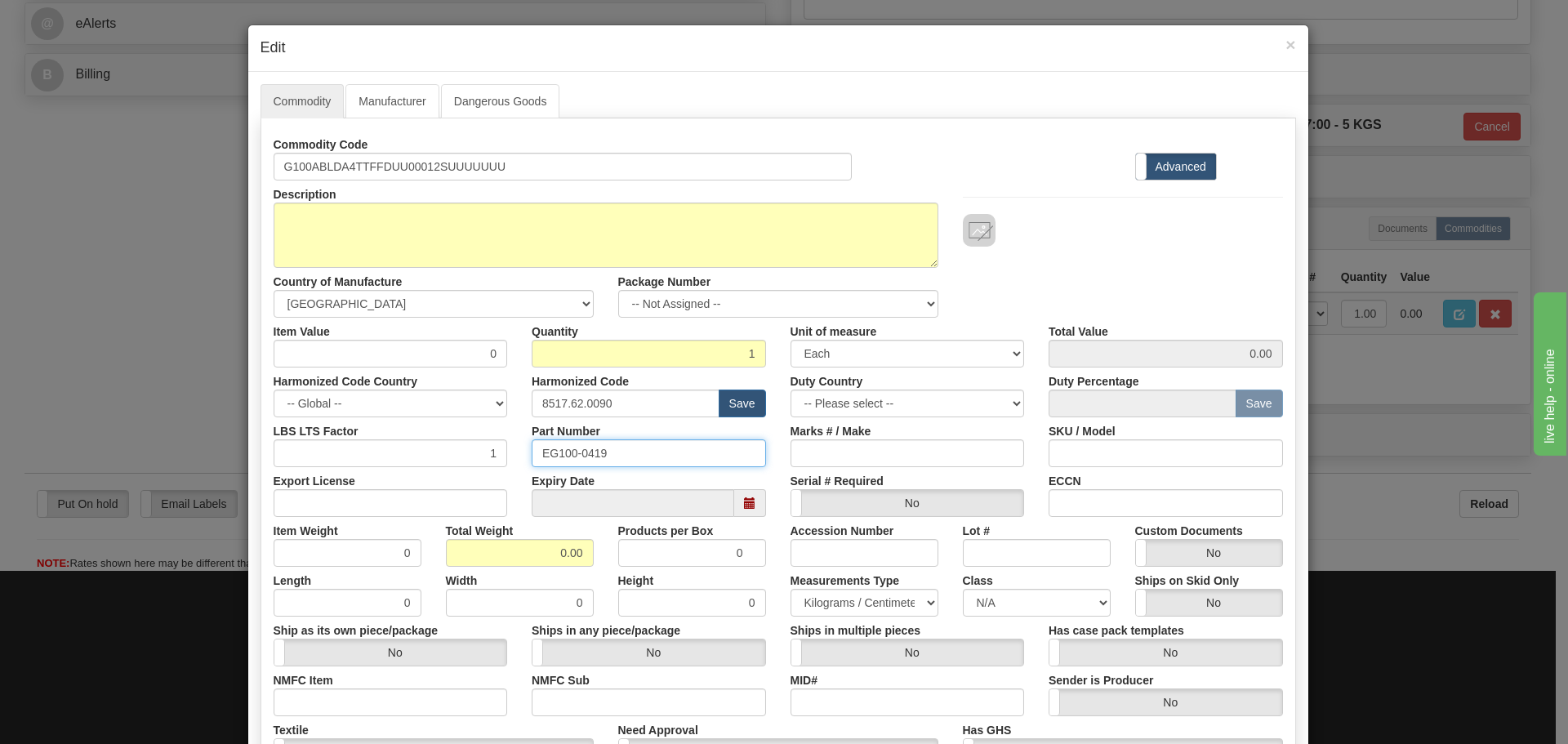
paste input "G100ABLDA4TTFFDUU00012SUUUUUUU"
type input "G100ABLDA4TTFFDUU00012SUUUUUUU"
drag, startPoint x: 632, startPoint y: 397, endPoint x: 517, endPoint y: 422, distance: 117.7
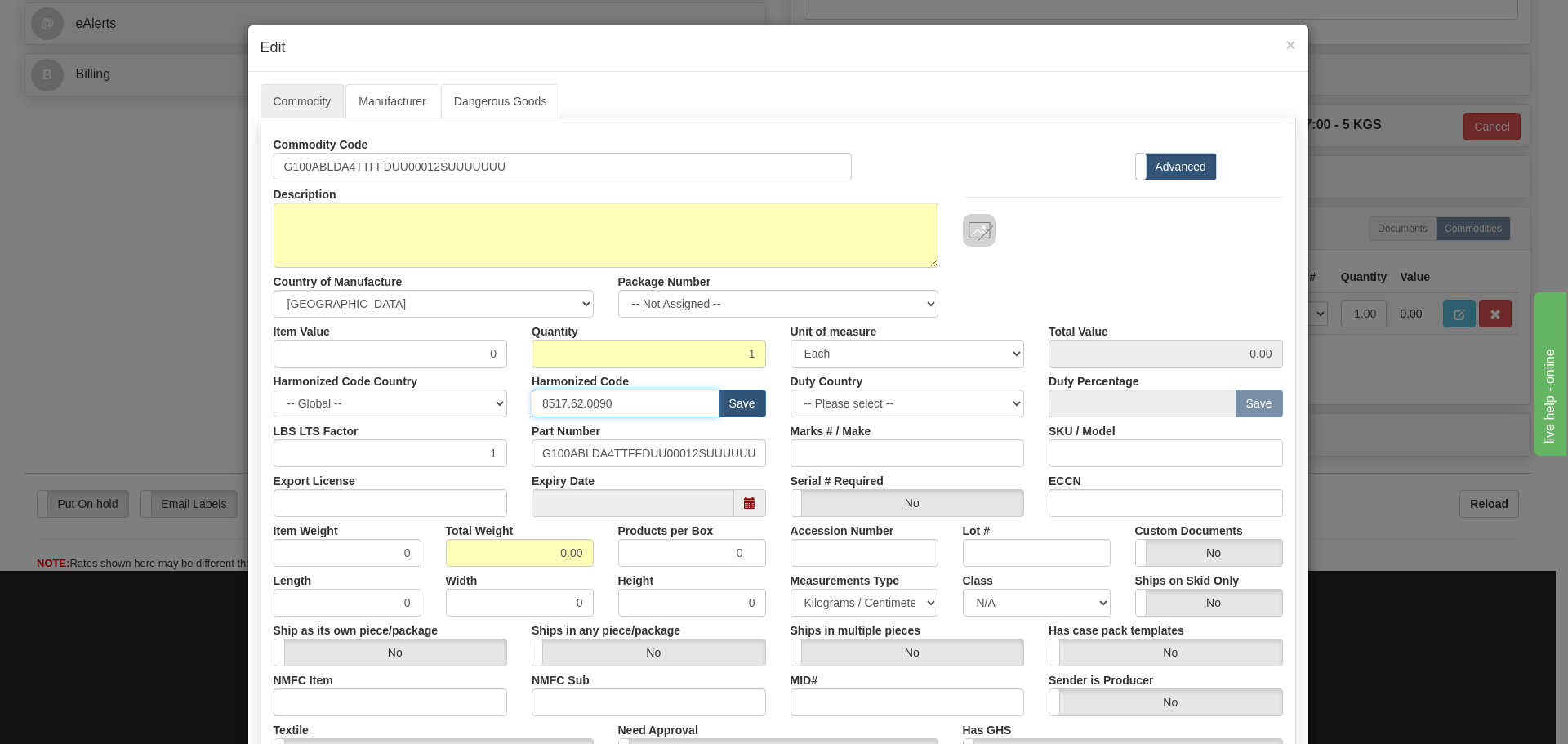
click at [517, 422] on div "Commodity Code G100ABLDA4TTFFDUU00012SUUUUUUU Standard Advanced Description G10…" at bounding box center [779, 473] width 1009 height 686
click at [593, 390] on input "text" at bounding box center [626, 403] width 188 height 28
type input "8536.49.0080"
drag, startPoint x: 467, startPoint y: 358, endPoint x: 501, endPoint y: 363, distance: 34.4
click at [501, 363] on div "Item Value 0" at bounding box center [391, 342] width 259 height 50
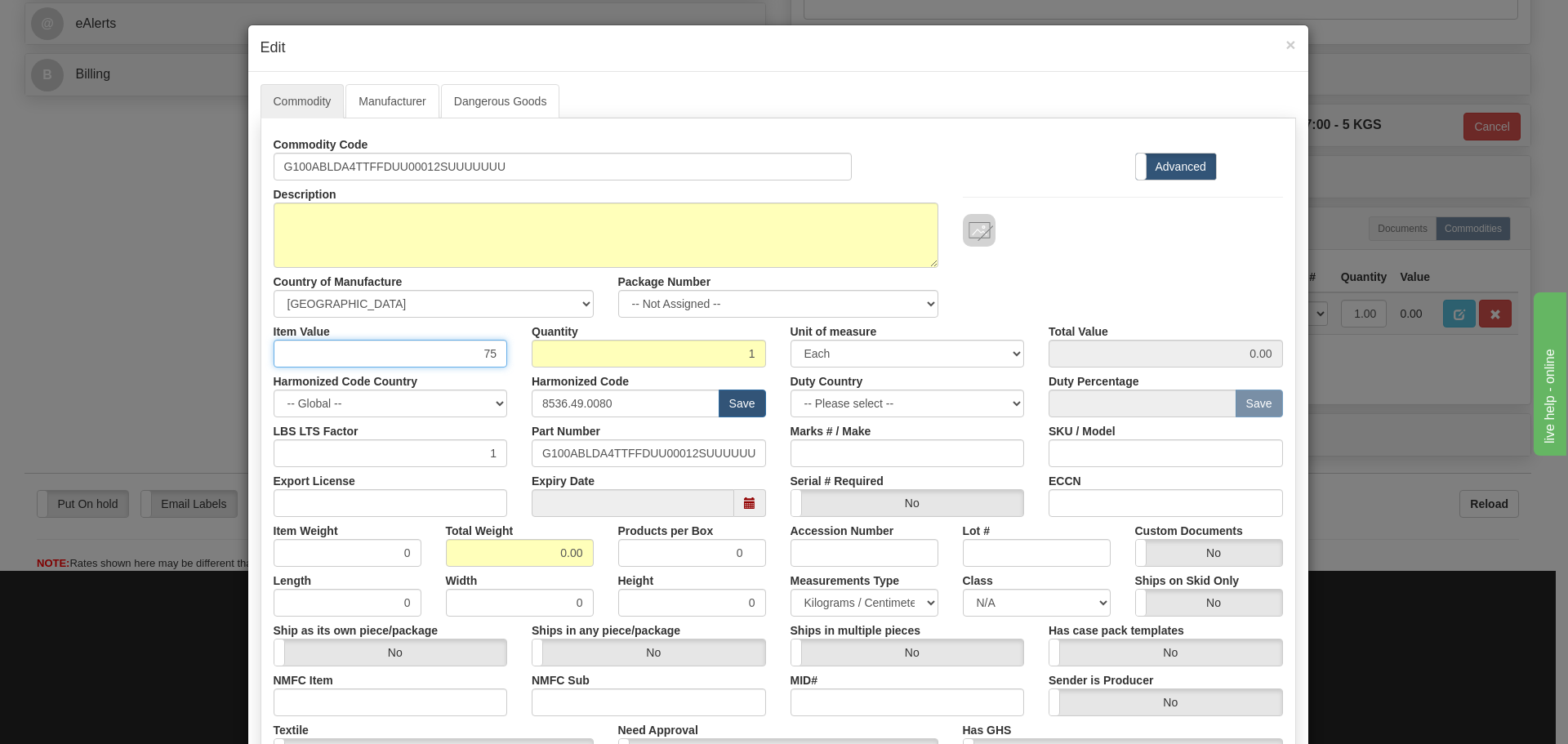
type input "75"
type input "75.00"
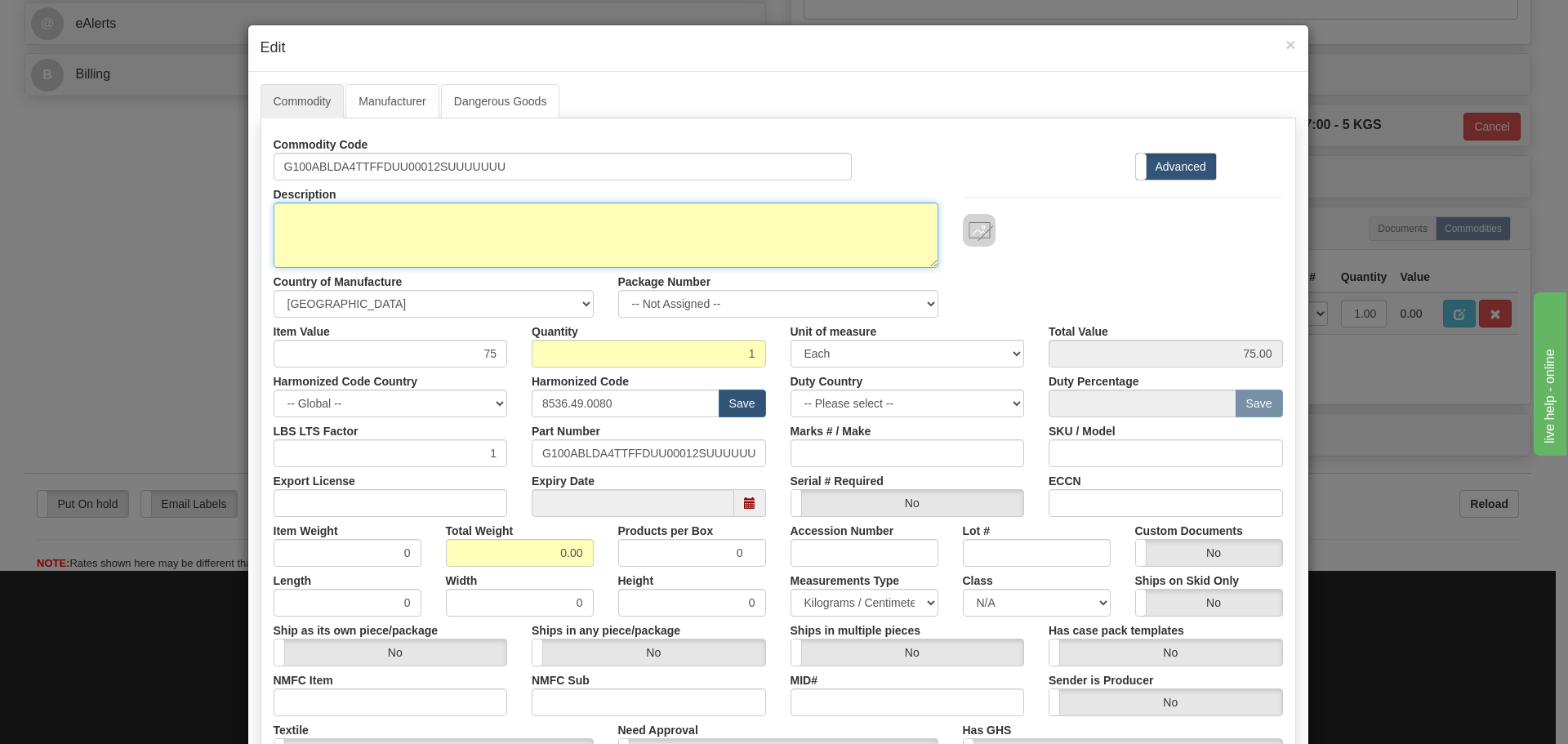
click at [681, 222] on textarea "G100ABLDA4TTFFDUU00012SUUUUUUU" at bounding box center [606, 235] width 665 height 65
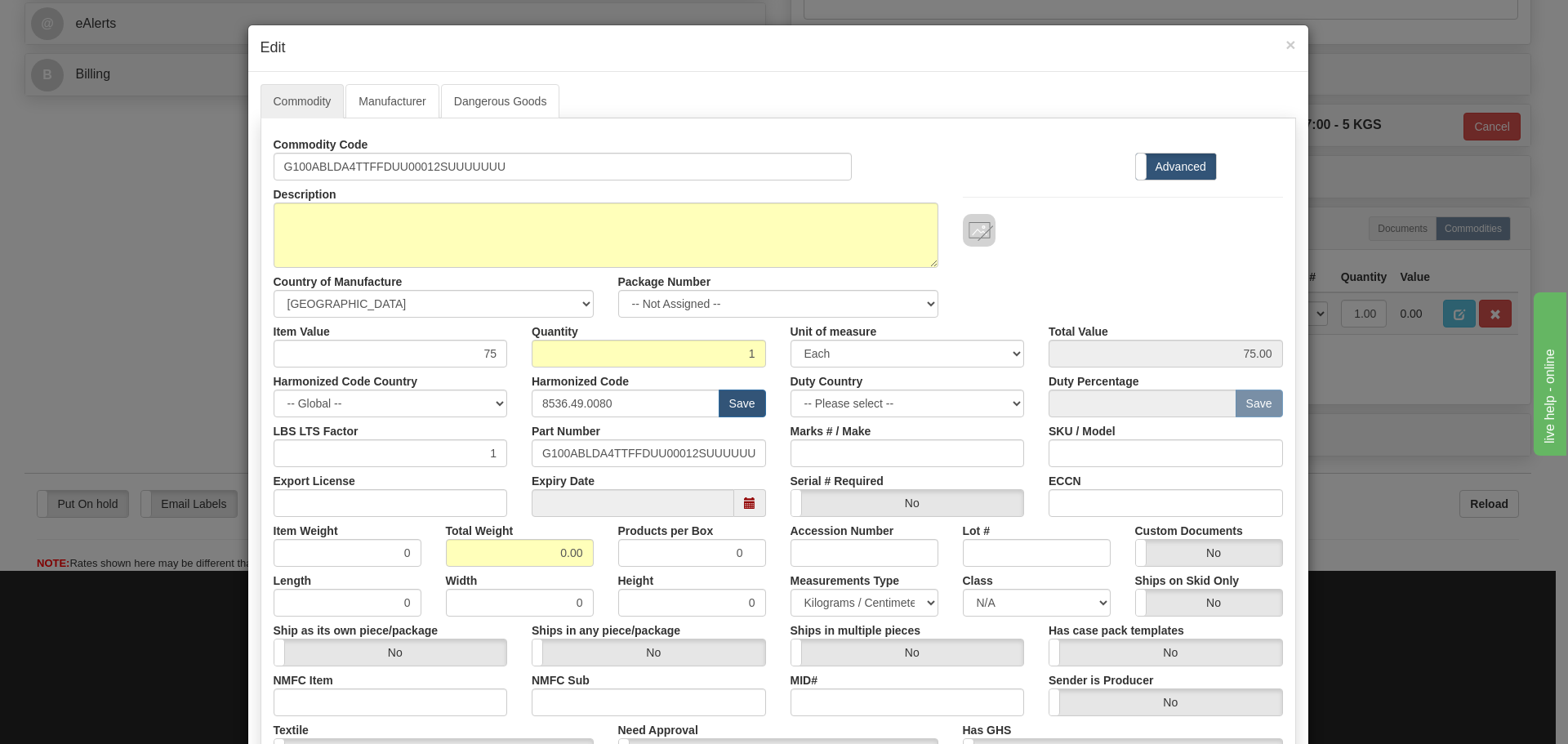
click at [453, 268] on div "Country of Manufacture -- Unknown -- [GEOGRAPHIC_DATA] [GEOGRAPHIC_DATA] [GEOGR…" at bounding box center [434, 293] width 345 height 50
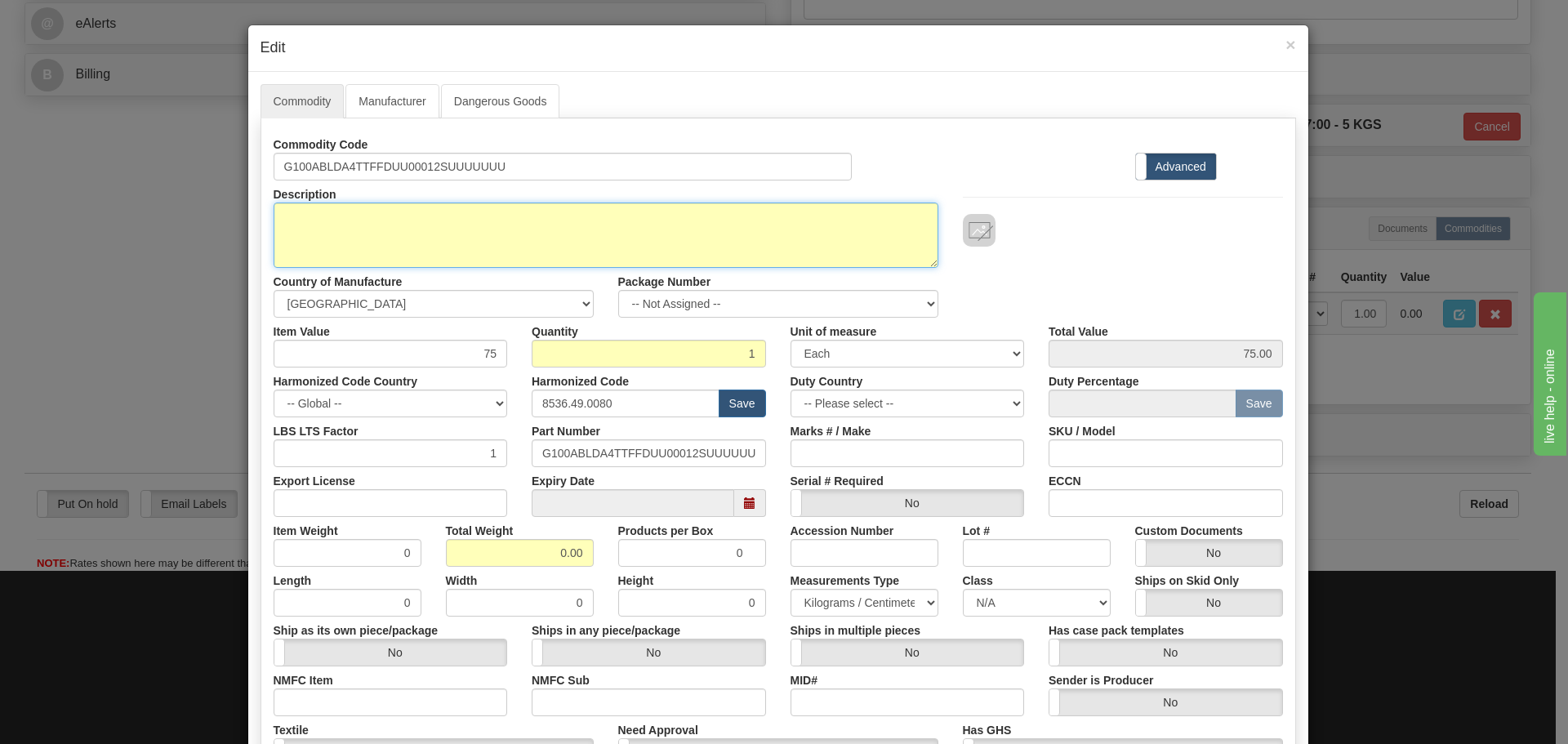
click at [412, 240] on textarea "G100ABLDA4TTFFDUU00012SUUUUUUU" at bounding box center [606, 235] width 665 height 65
paste textarea "$ 5,351.25"
drag, startPoint x: 439, startPoint y: 232, endPoint x: 12, endPoint y: 254, distance: 427.6
click at [12, 254] on div "× Edit Commodity Manufacturer Dangerous Goods Commodity Code G100ABLDA4TTFFDUU0…" at bounding box center [784, 372] width 1568 height 744
paste textarea "G100 - Substation Gateway"
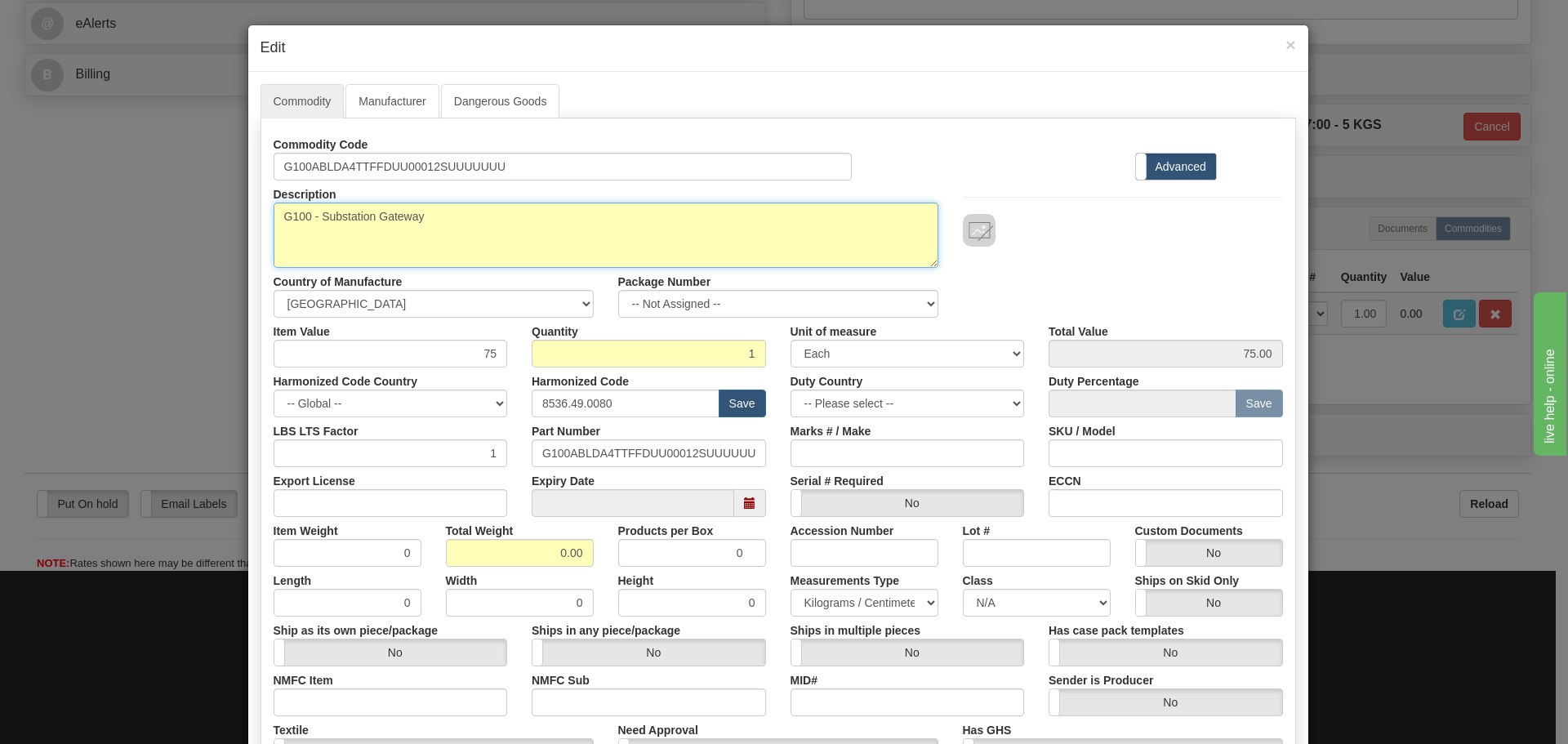
type textarea "G100 - Substation Gateway"
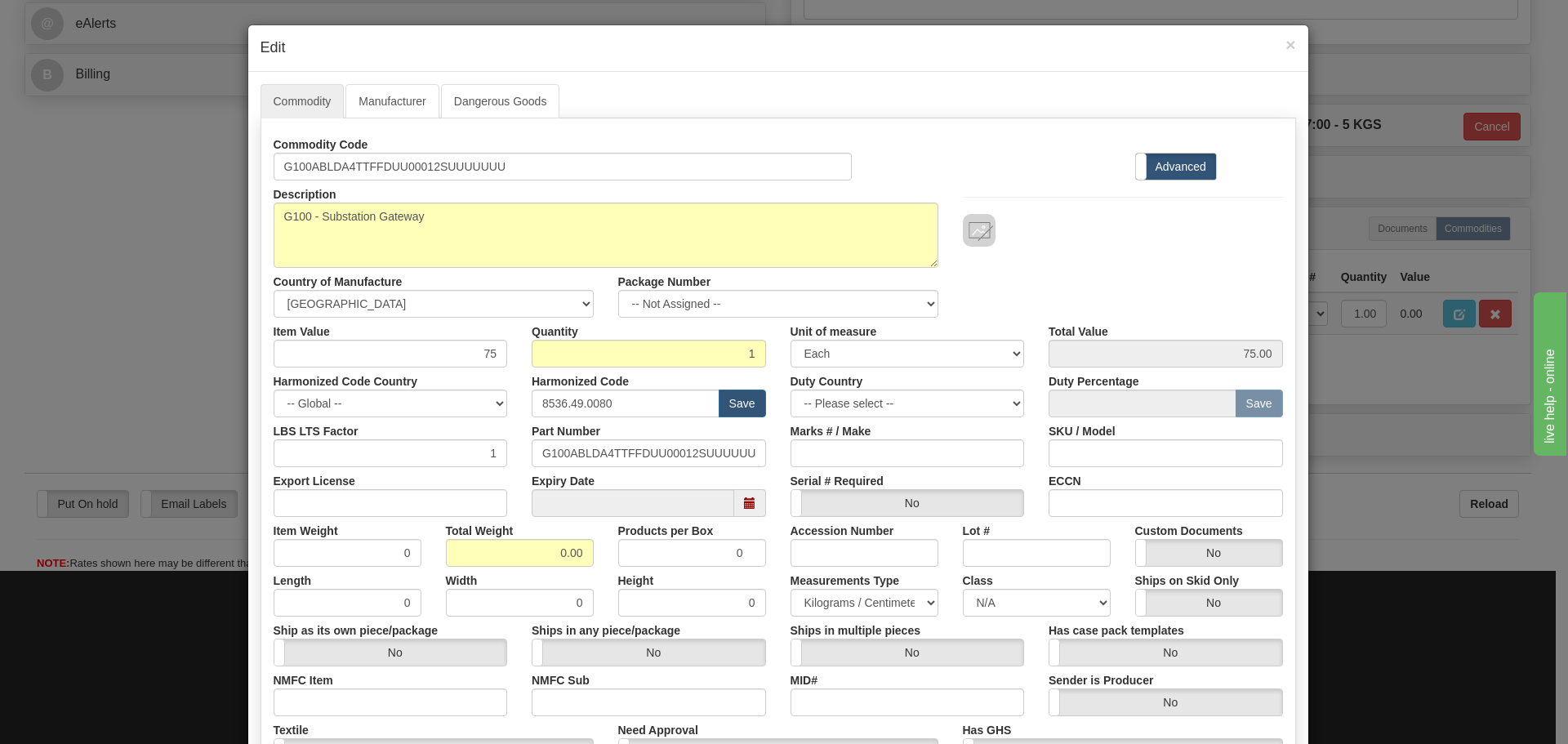
click at [522, 349] on div "Quantity 1" at bounding box center [649, 342] width 259 height 50
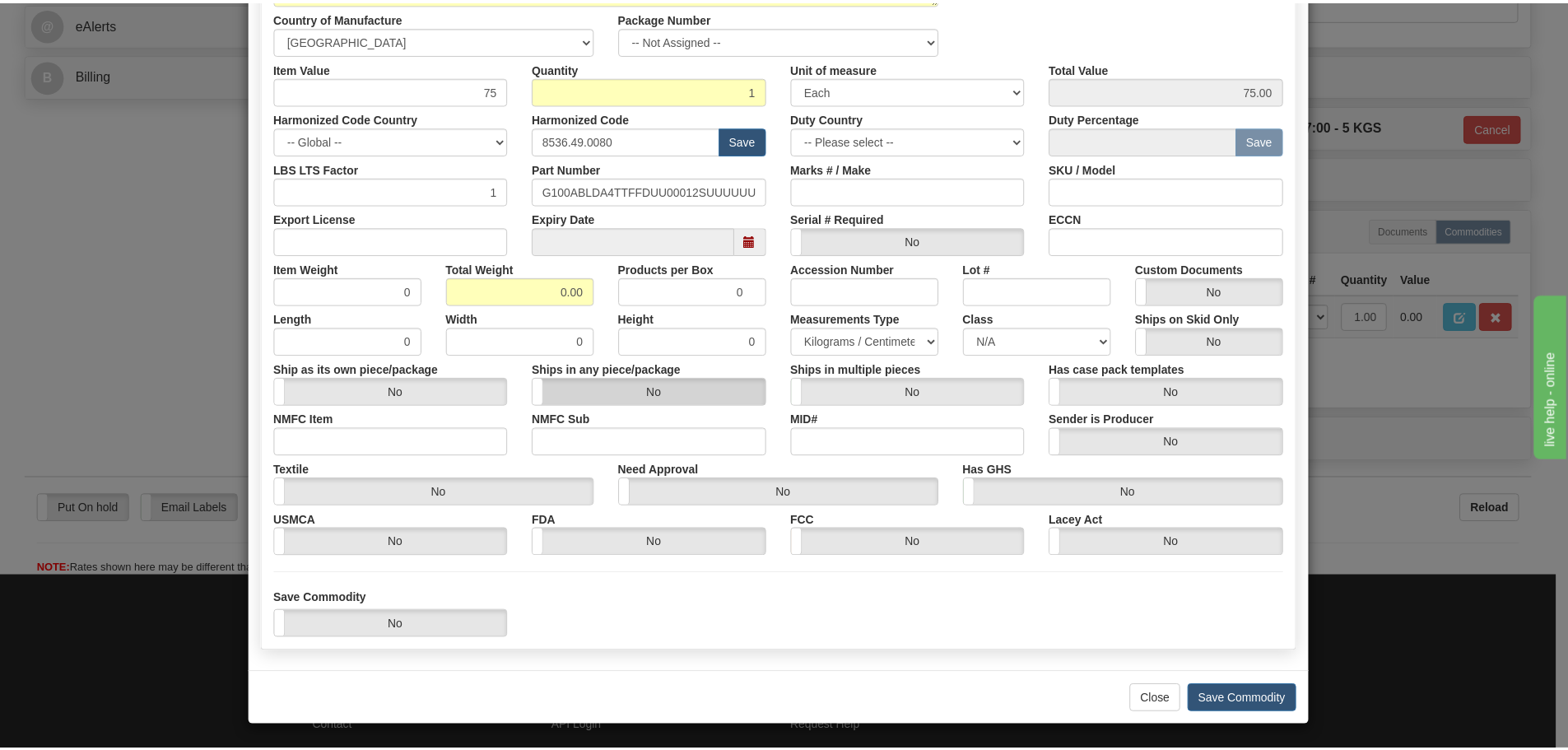
scroll to position [268, 0]
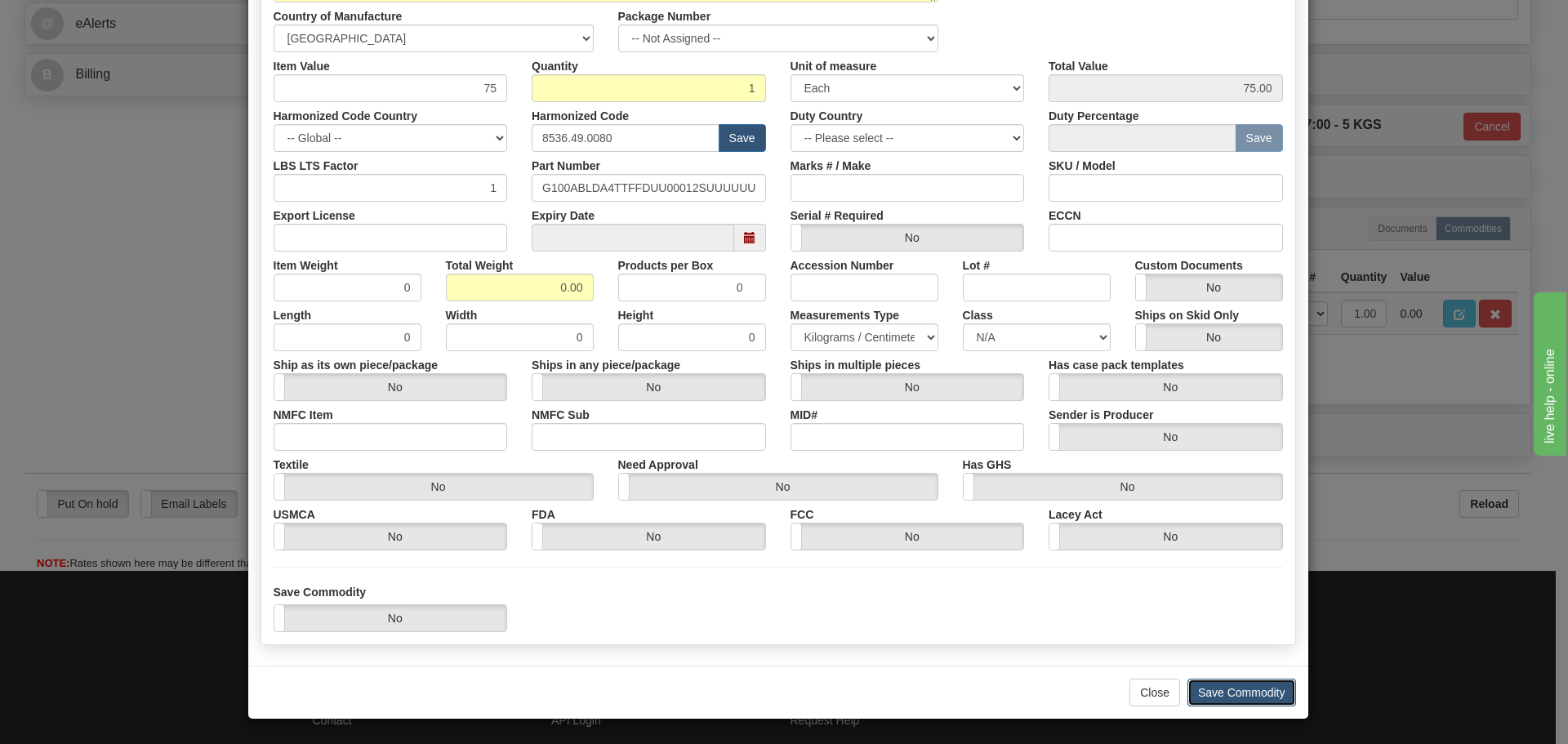
click at [1235, 695] on button "Save Commodity" at bounding box center [1242, 692] width 109 height 28
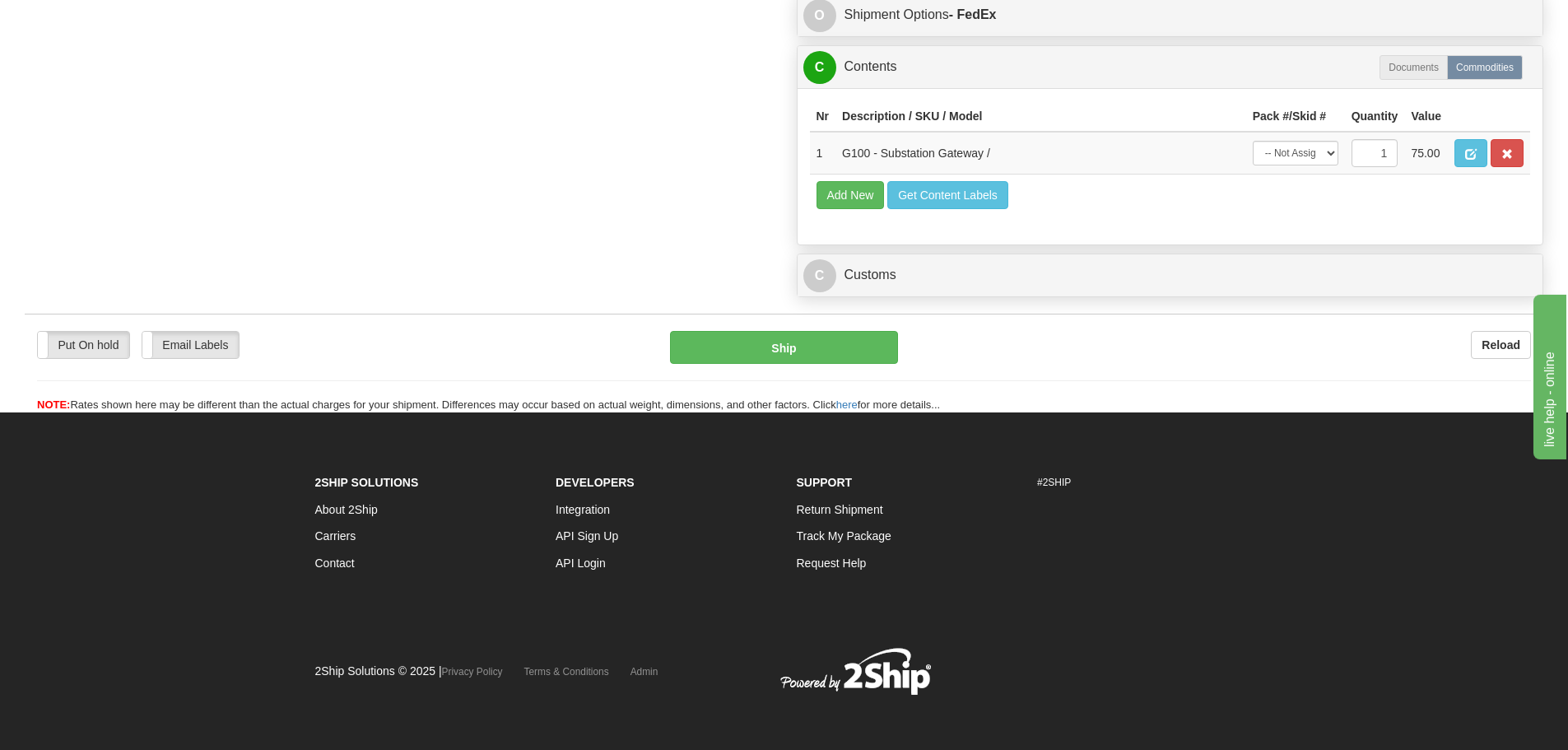
scroll to position [903, 0]
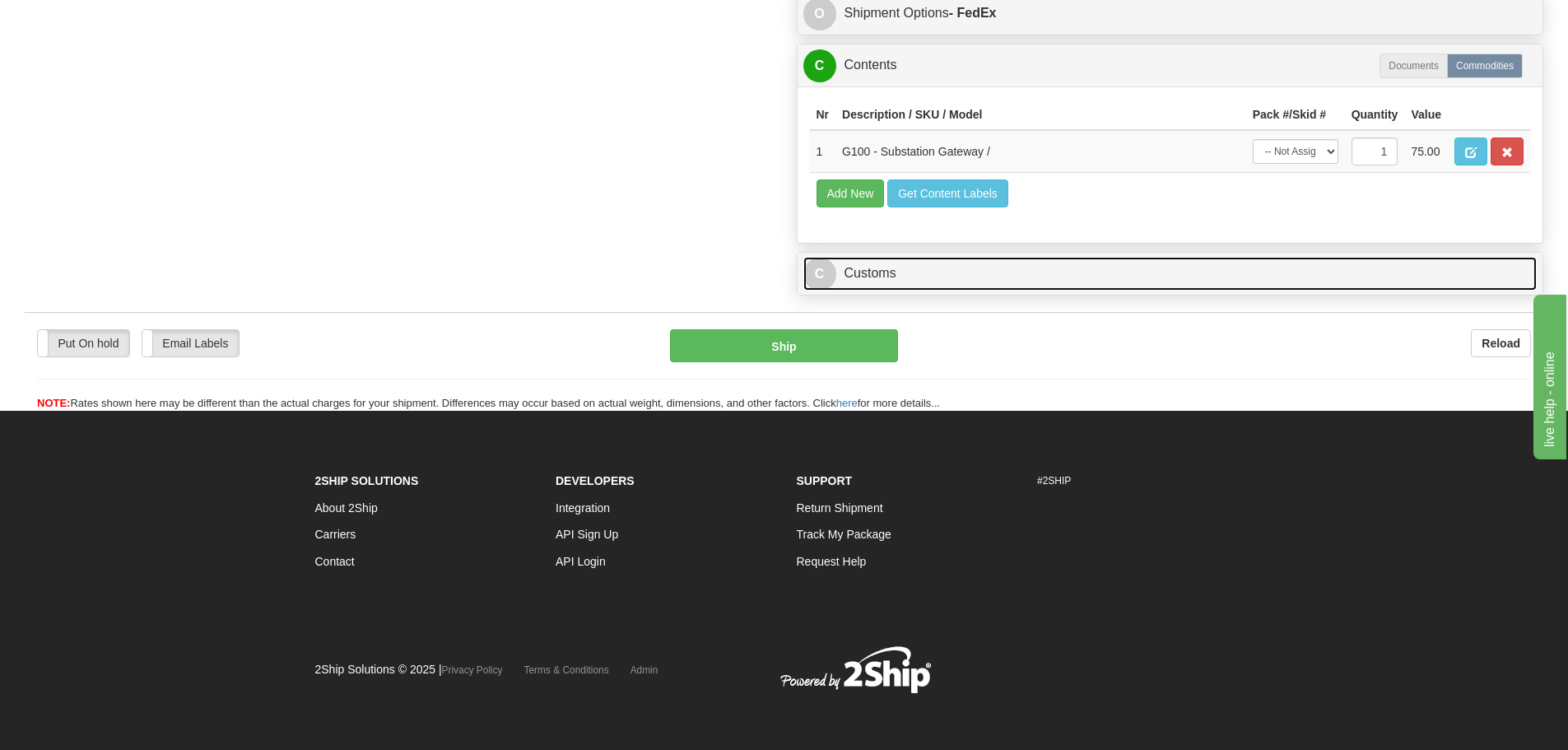
click at [917, 276] on link "C Customs" at bounding box center [1170, 274] width 734 height 34
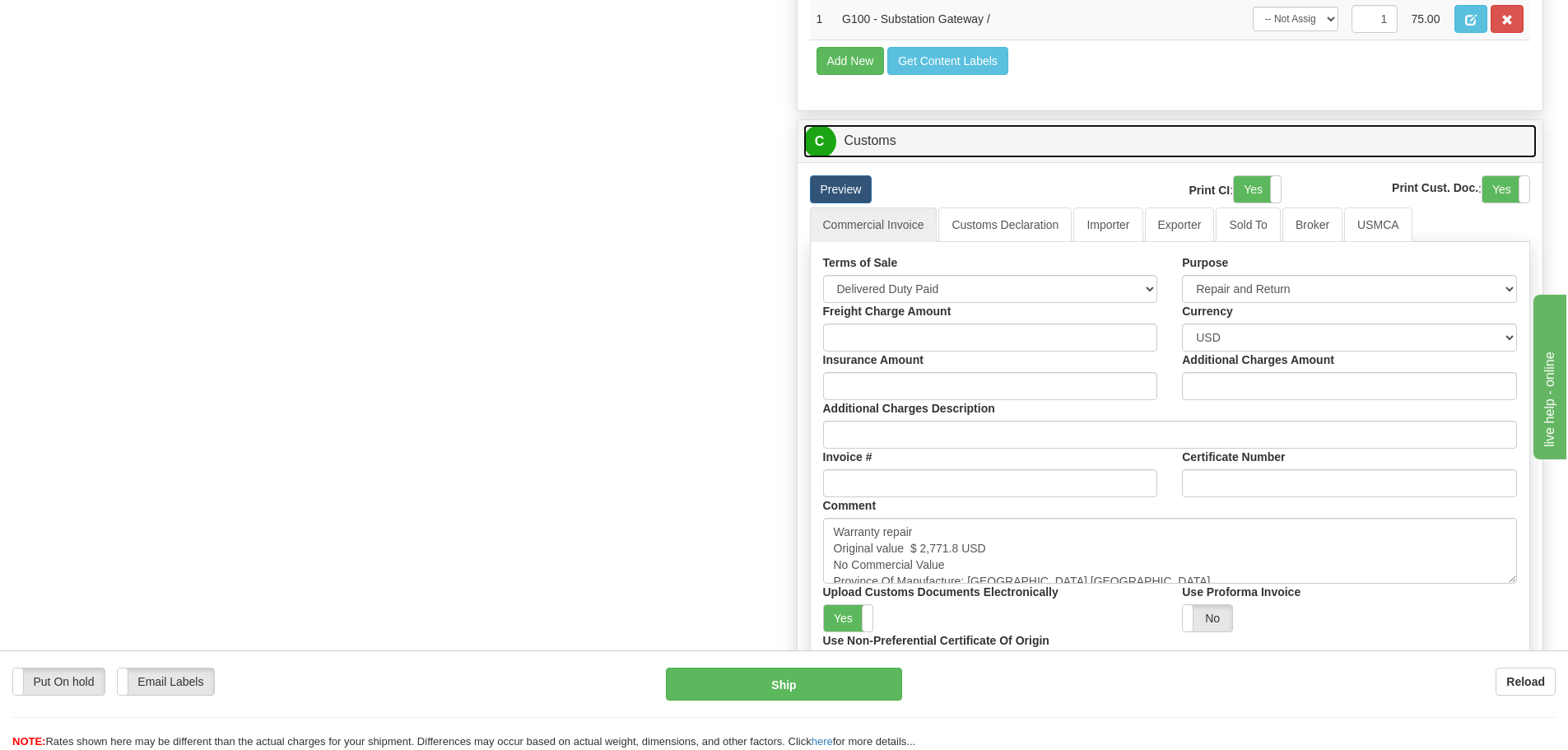
scroll to position [1151, 0]
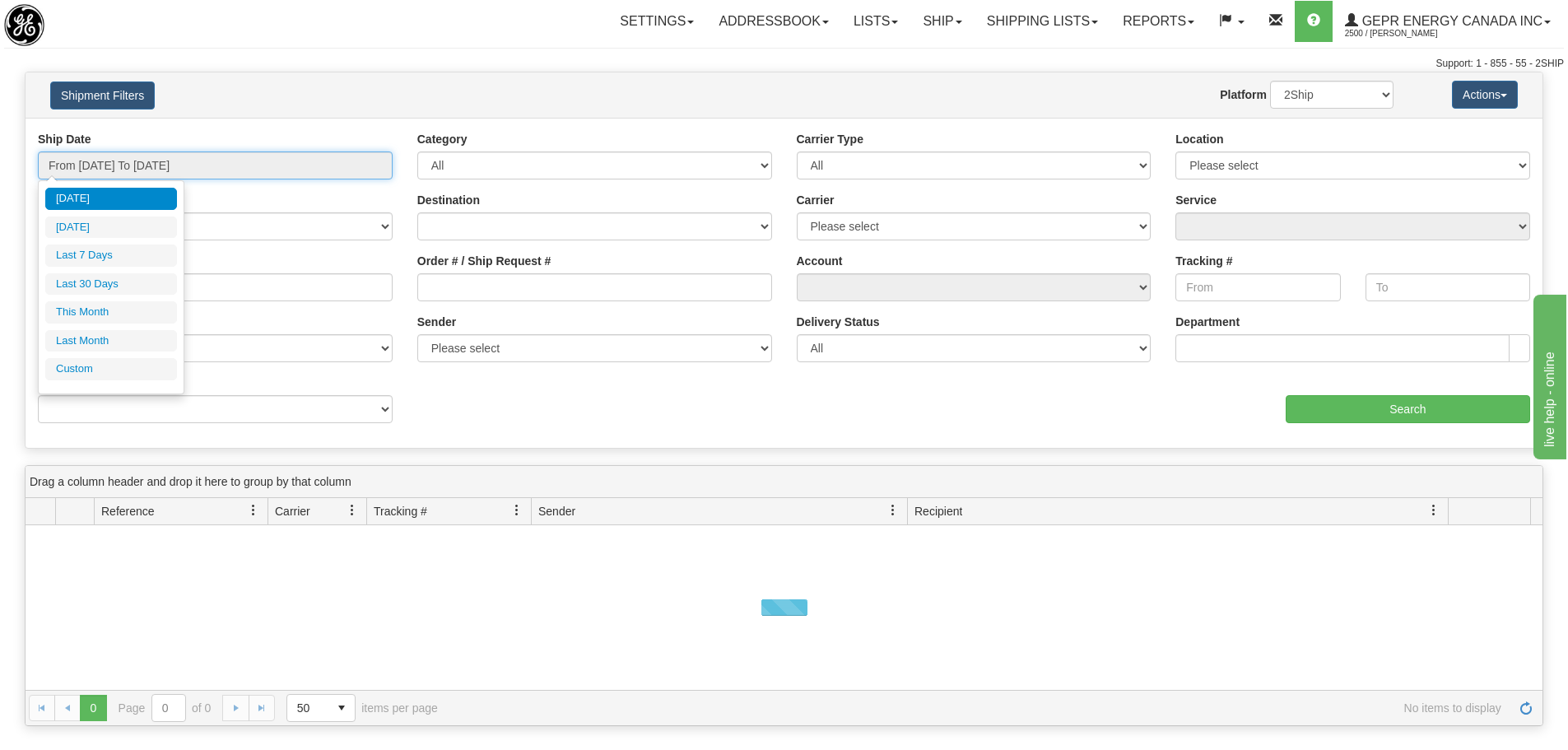
drag, startPoint x: 385, startPoint y: 170, endPoint x: 375, endPoint y: 176, distance: 11.7
click at [385, 171] on input "From 08/27/2025 To 08/28/2025" at bounding box center [215, 165] width 354 height 28
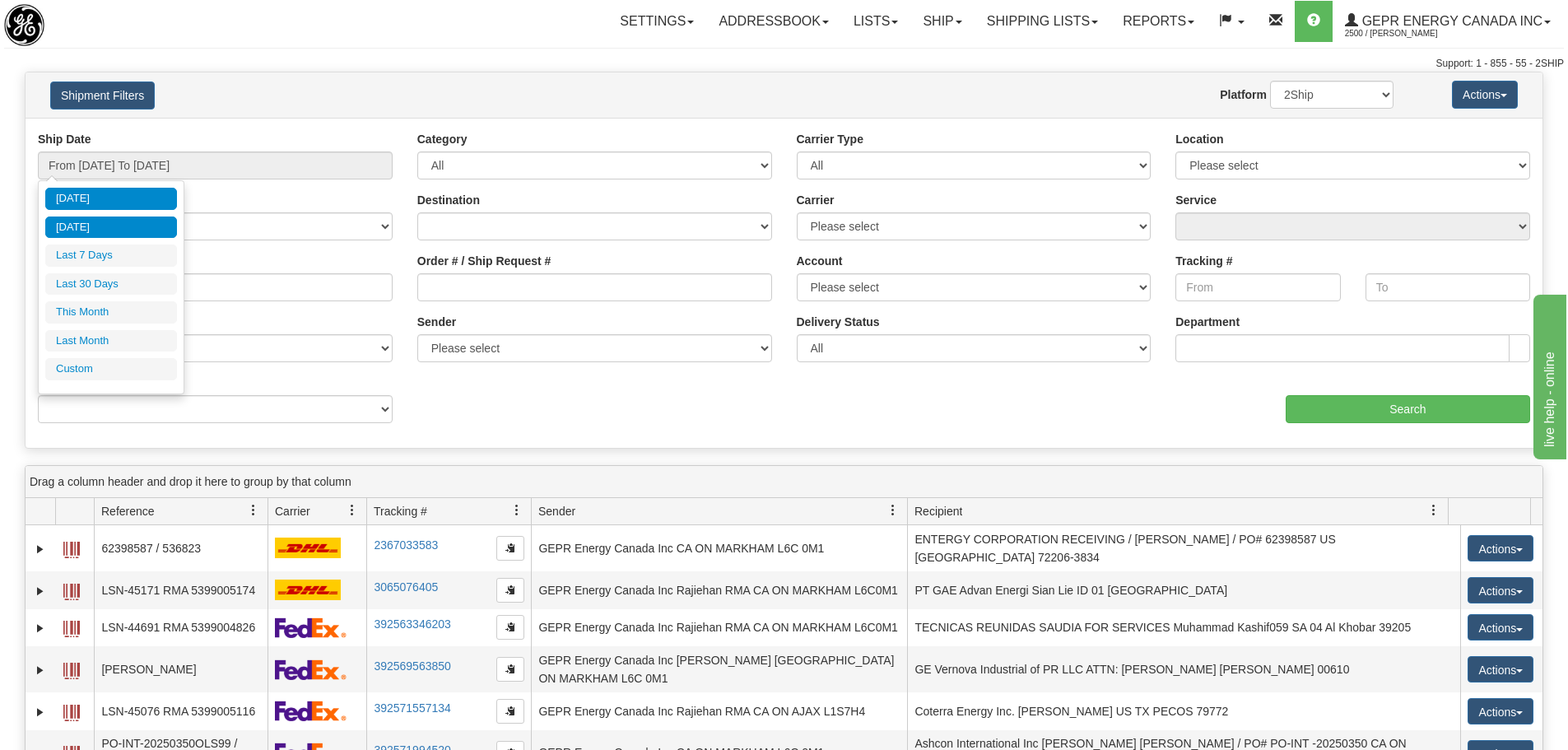
click at [135, 225] on li "Yesterday" at bounding box center [111, 228] width 132 height 22
type input "From 08/27/2025 To 08/27/2025"
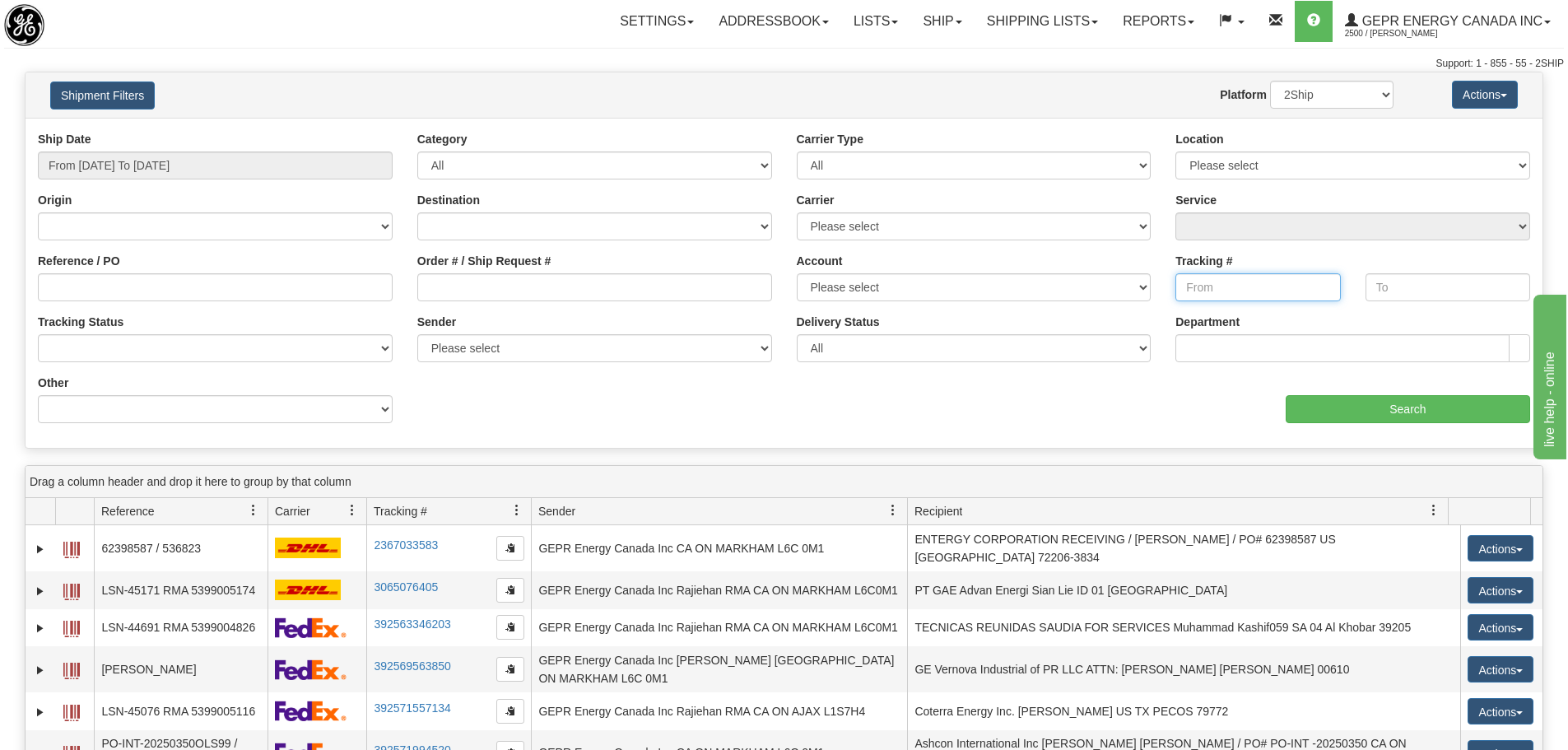
click at [1279, 291] on input "Tracking #" at bounding box center [1257, 287] width 164 height 28
type input "7063295013"
click at [1281, 407] on div "aaa Search" at bounding box center [1163, 399] width 759 height 49
click at [1362, 417] on input "Search" at bounding box center [1407, 409] width 244 height 28
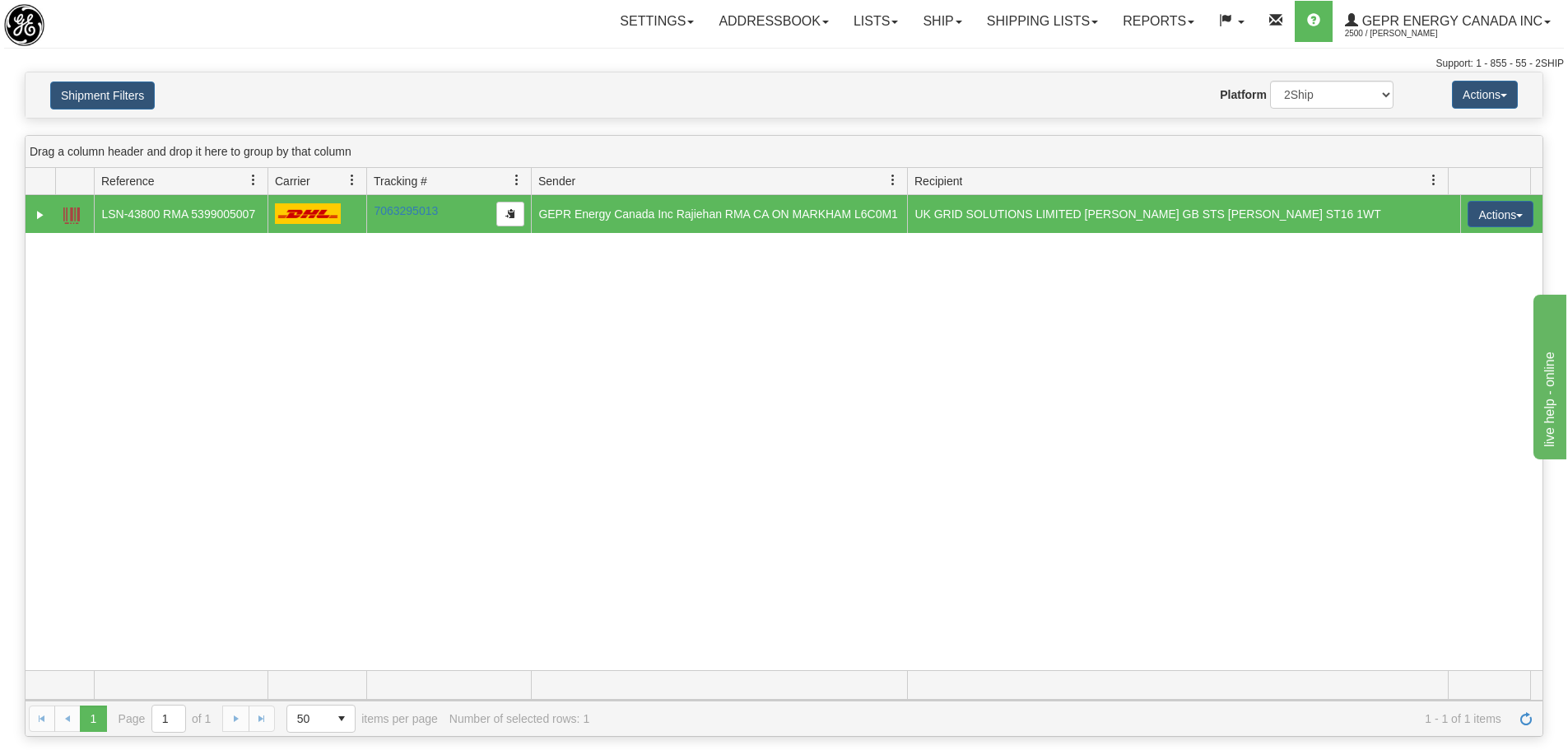
click at [529, 145] on div "Drag a column header and drop it here to group by that column" at bounding box center [784, 152] width 1517 height 32
click at [38, 218] on link "Expand" at bounding box center [40, 215] width 16 height 16
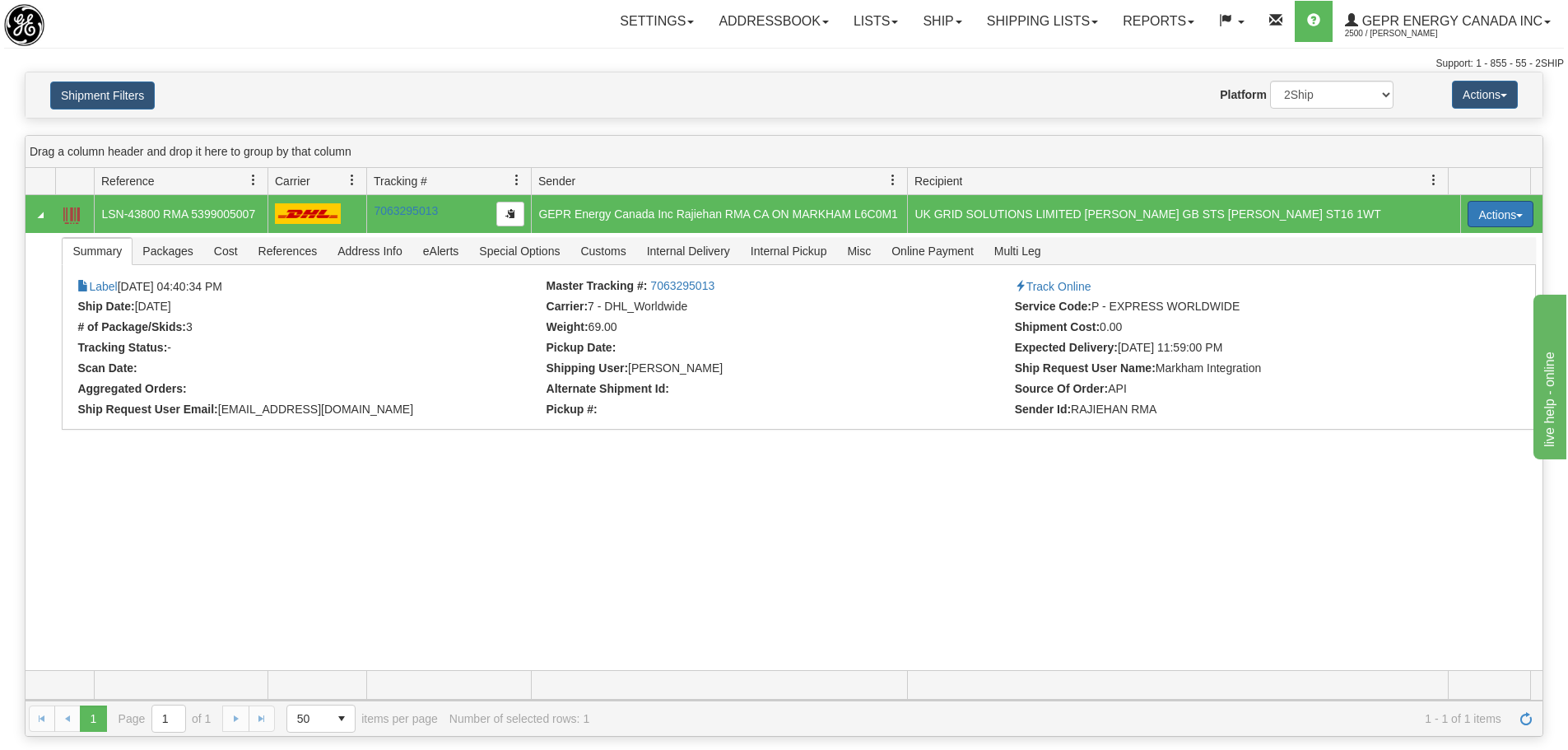
click at [1504, 222] on button "Actions" at bounding box center [1500, 214] width 66 height 26
click at [505, 215] on span "button" at bounding box center [510, 213] width 10 height 10
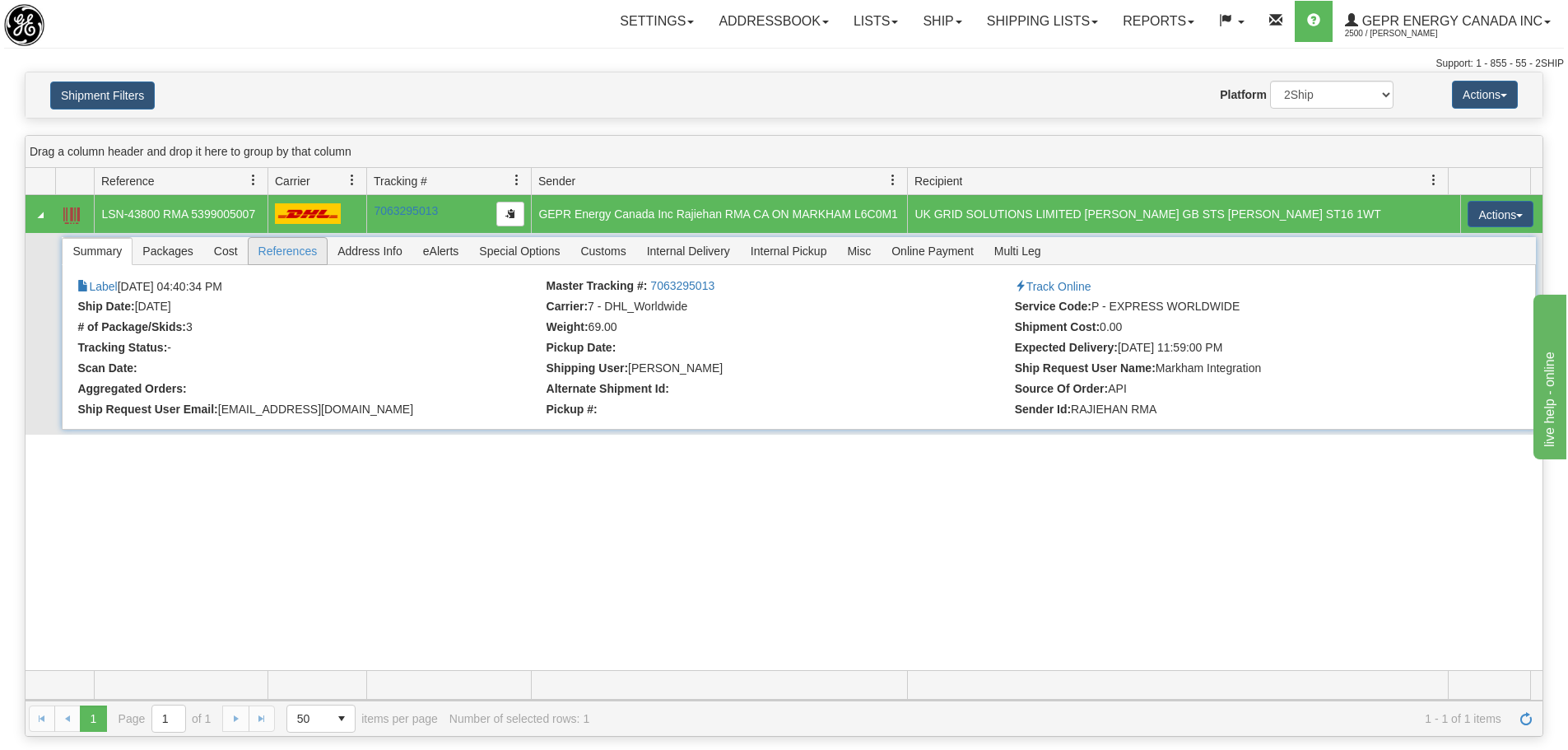
click at [287, 242] on span "References" at bounding box center [288, 251] width 79 height 26
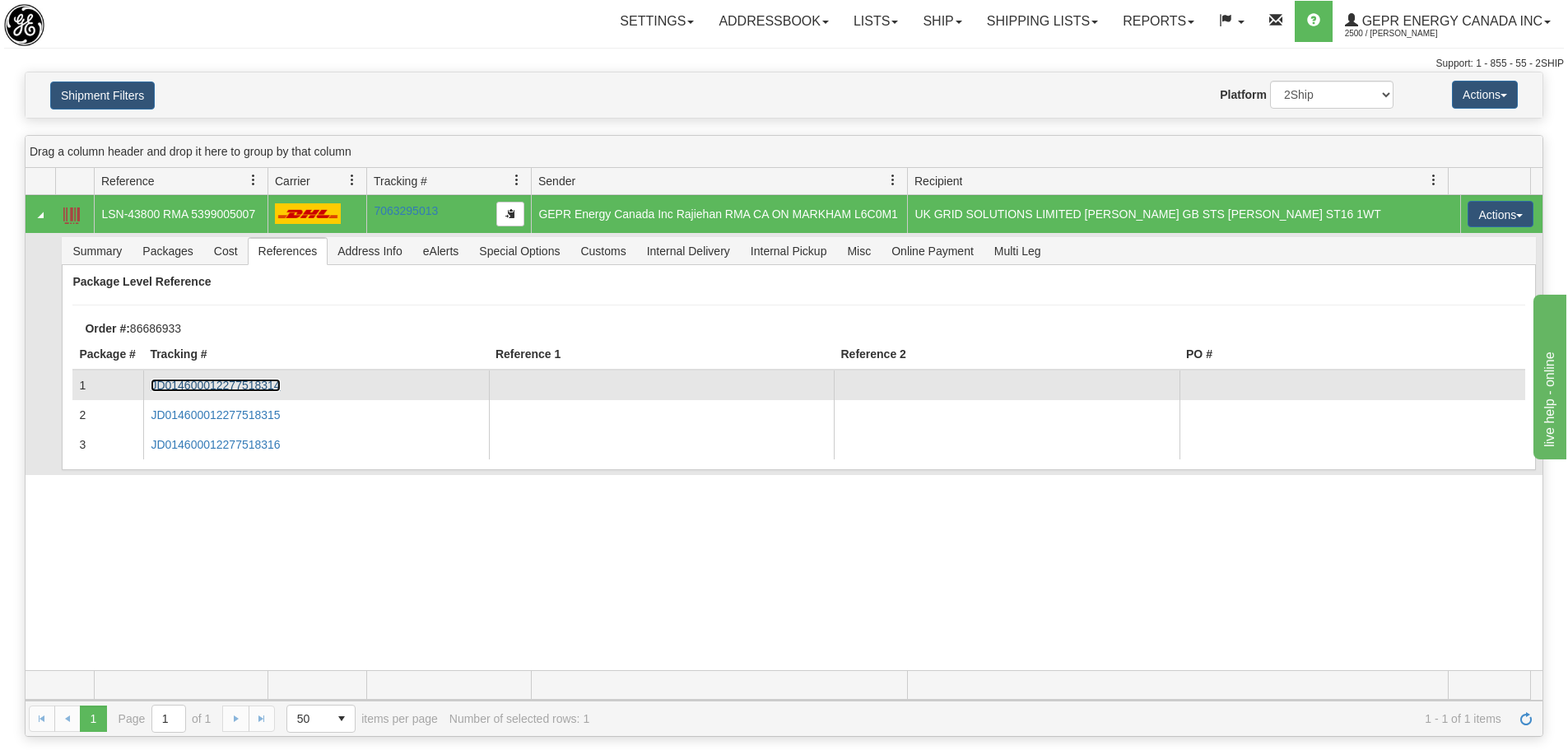
click at [215, 390] on link "JD014600012277518314" at bounding box center [215, 384] width 129 height 13
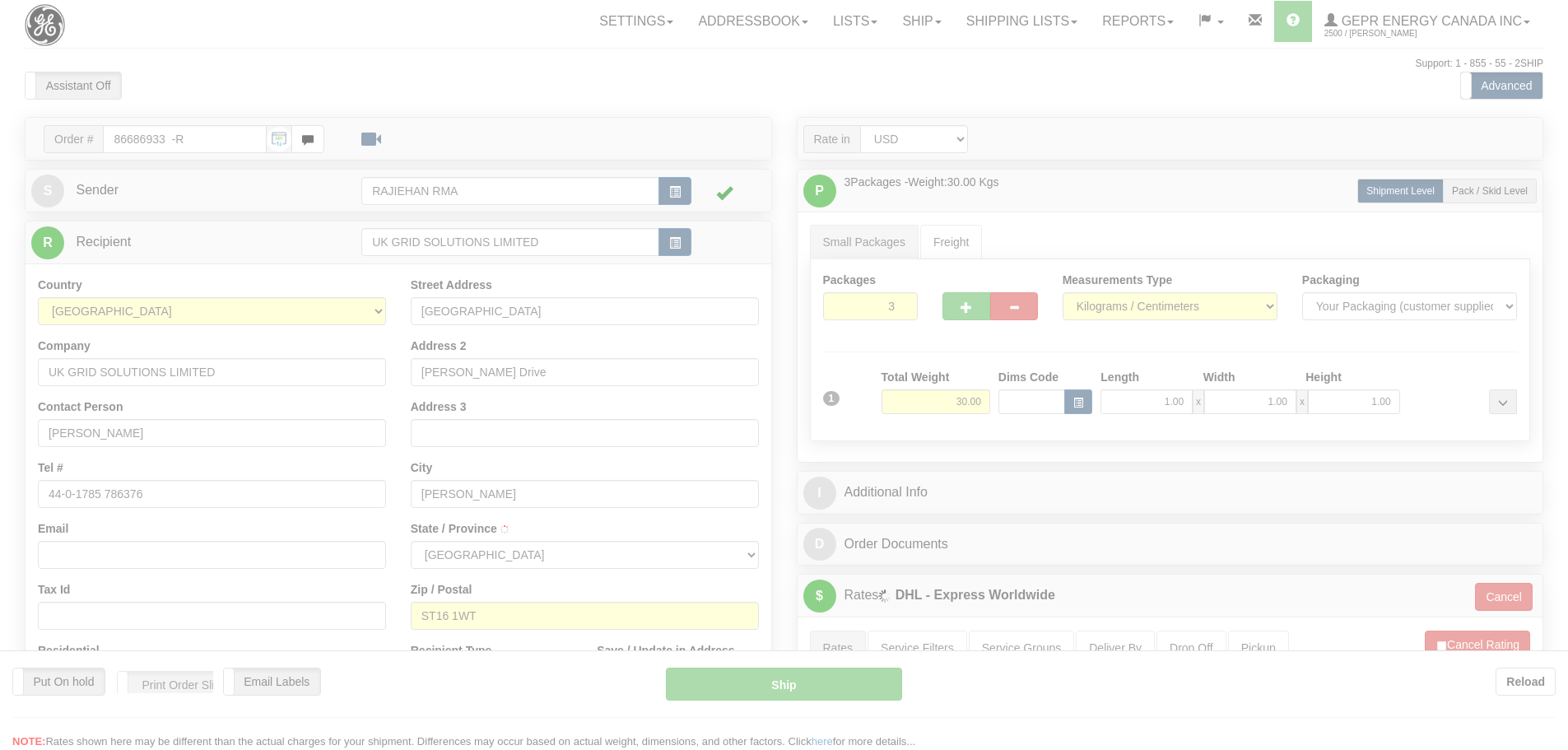
type input "P"
type input "16:12"
type input "16:00"
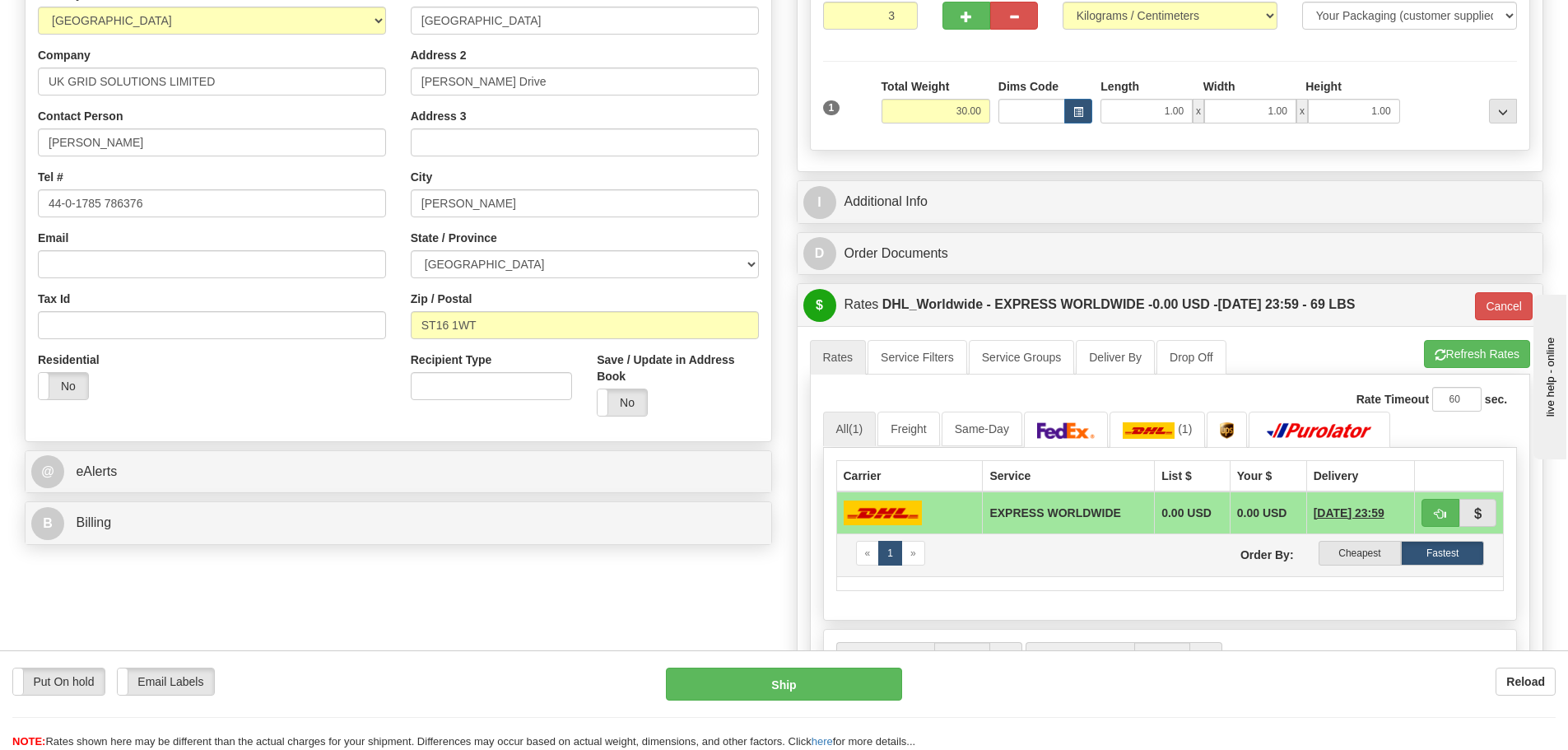
scroll to position [576, 0]
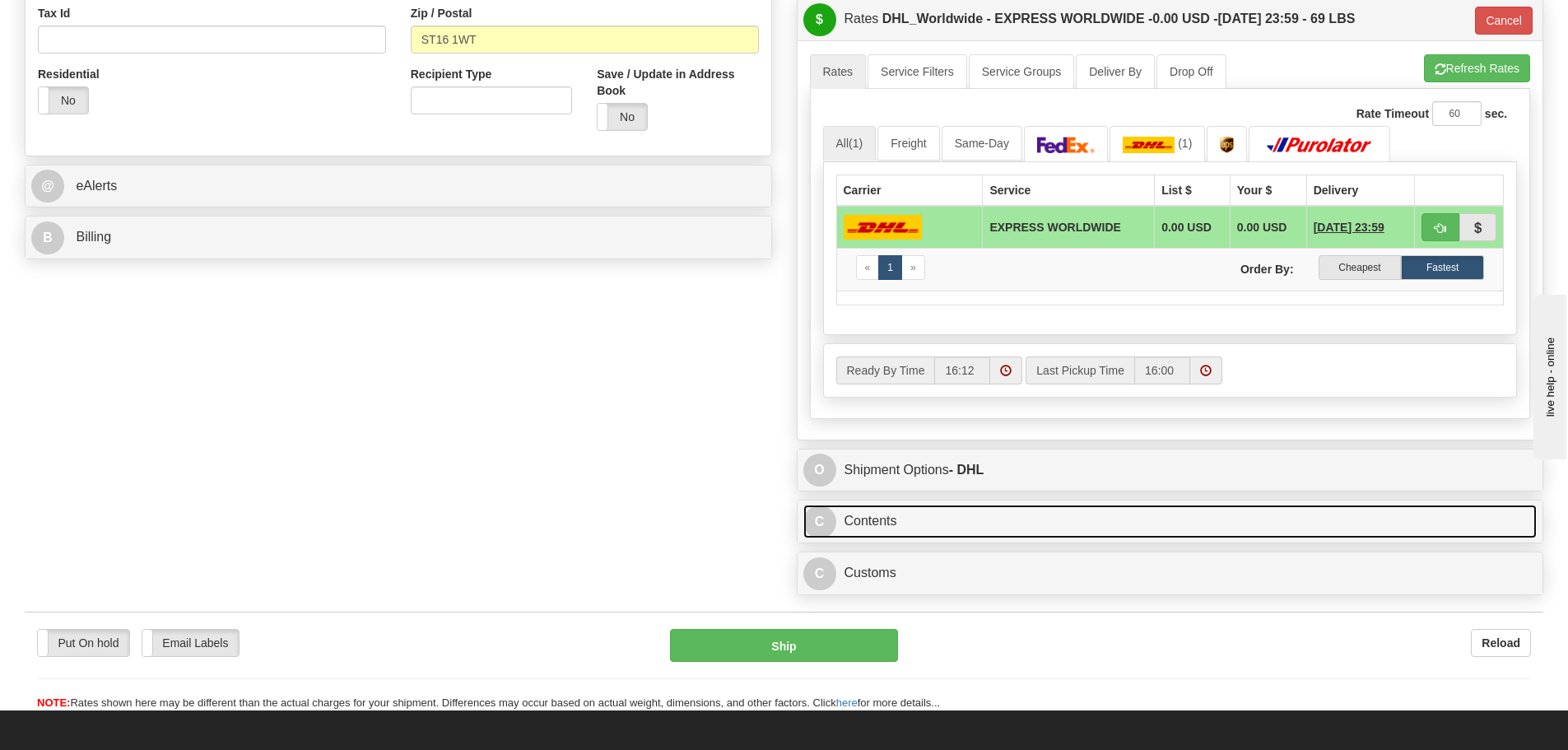
click at [925, 520] on link "C Contents" at bounding box center [1170, 522] width 734 height 34
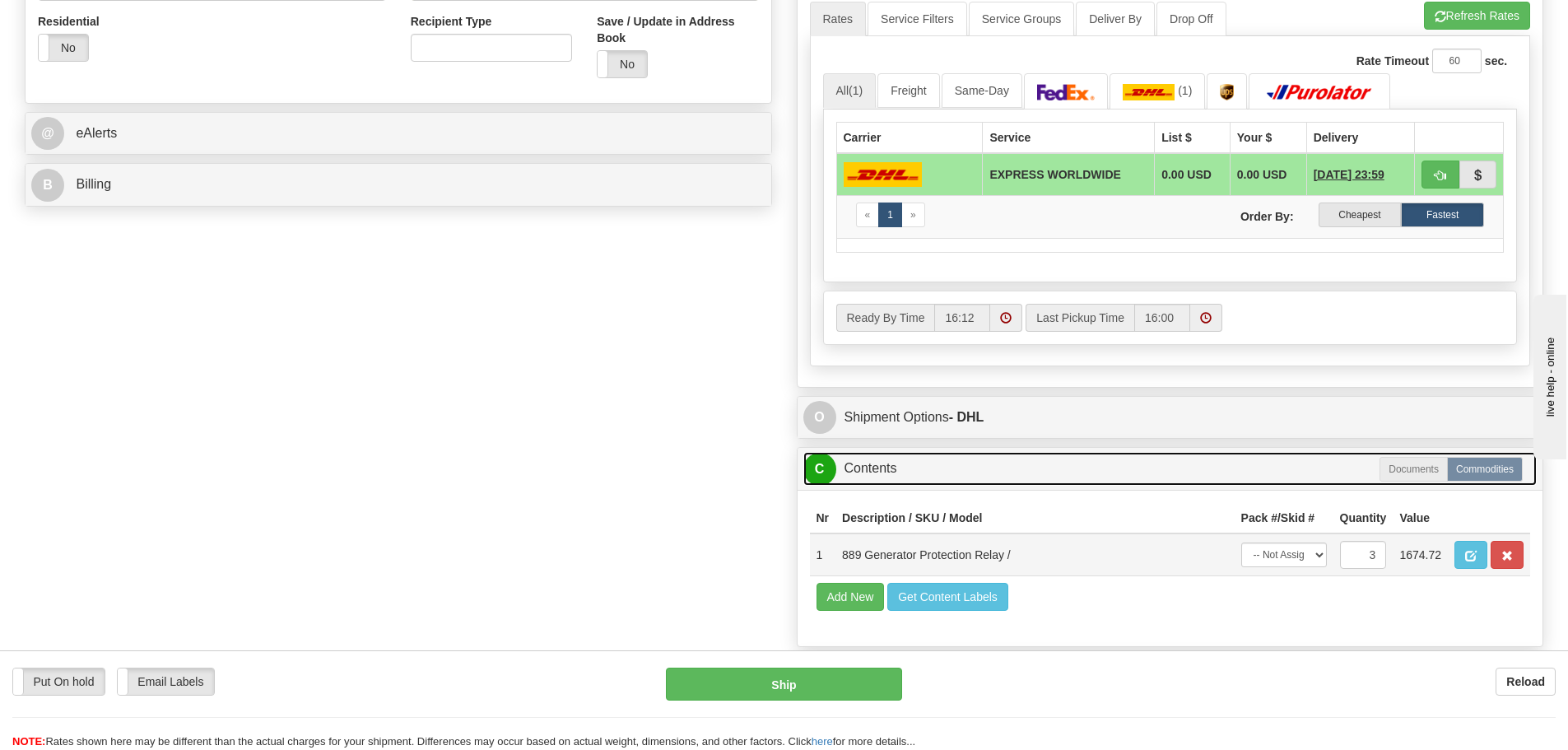
scroll to position [659, 0]
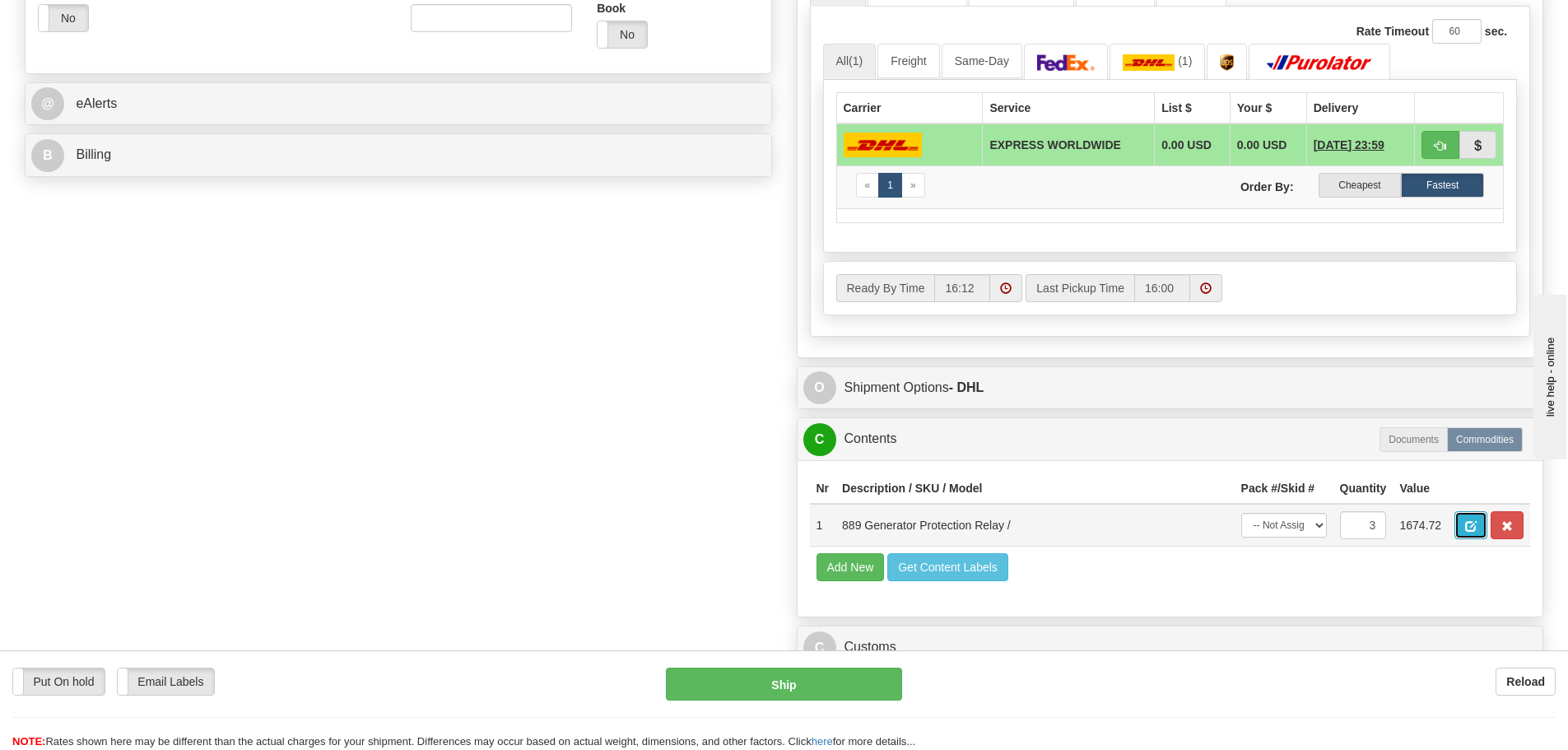
click at [1461, 526] on button "button" at bounding box center [1470, 525] width 33 height 28
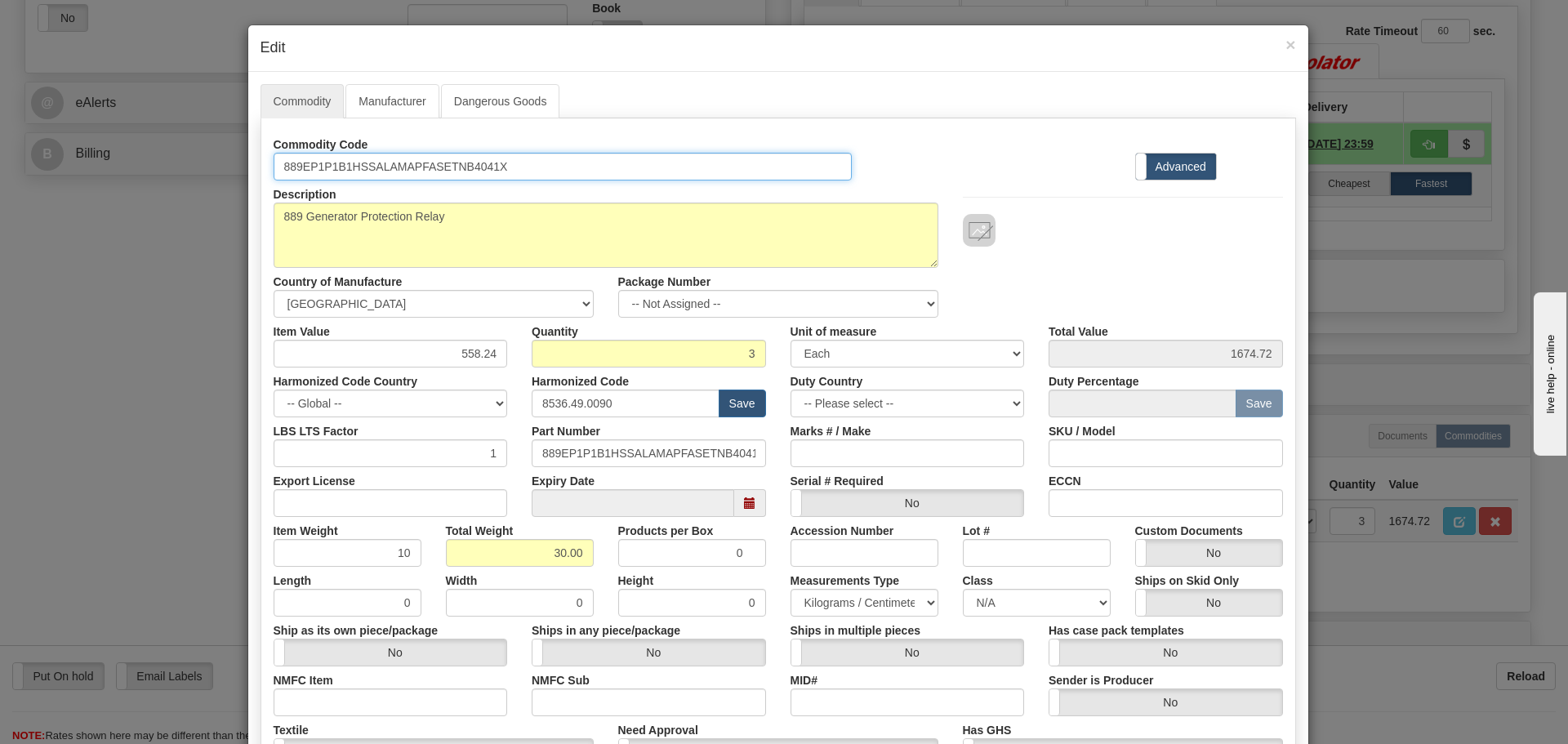
drag, startPoint x: 524, startPoint y: 179, endPoint x: 259, endPoint y: 195, distance: 265.5
click at [274, 195] on div "Commodity Code 889EP1P1B1HSSALAMAPFASETNB4041X Standard Advanced Description 88…" at bounding box center [779, 473] width 1009 height 686
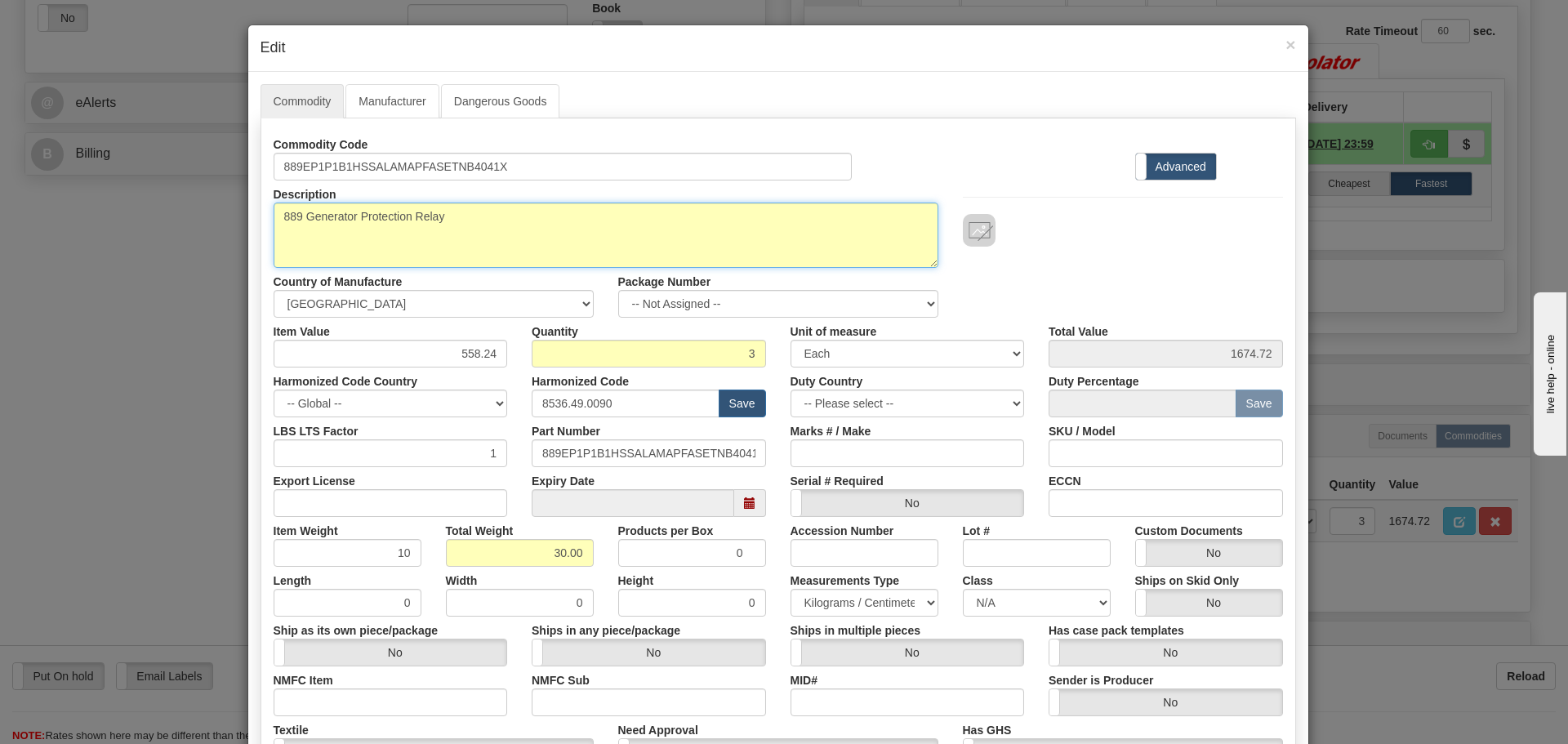
drag, startPoint x: 507, startPoint y: 214, endPoint x: 226, endPoint y: 222, distance: 281.1
click at [226, 222] on div "× Edit Commodity Manufacturer Dangerous Goods Commodity Code 889EP1P1B1HSSALAMA…" at bounding box center [784, 372] width 1568 height 744
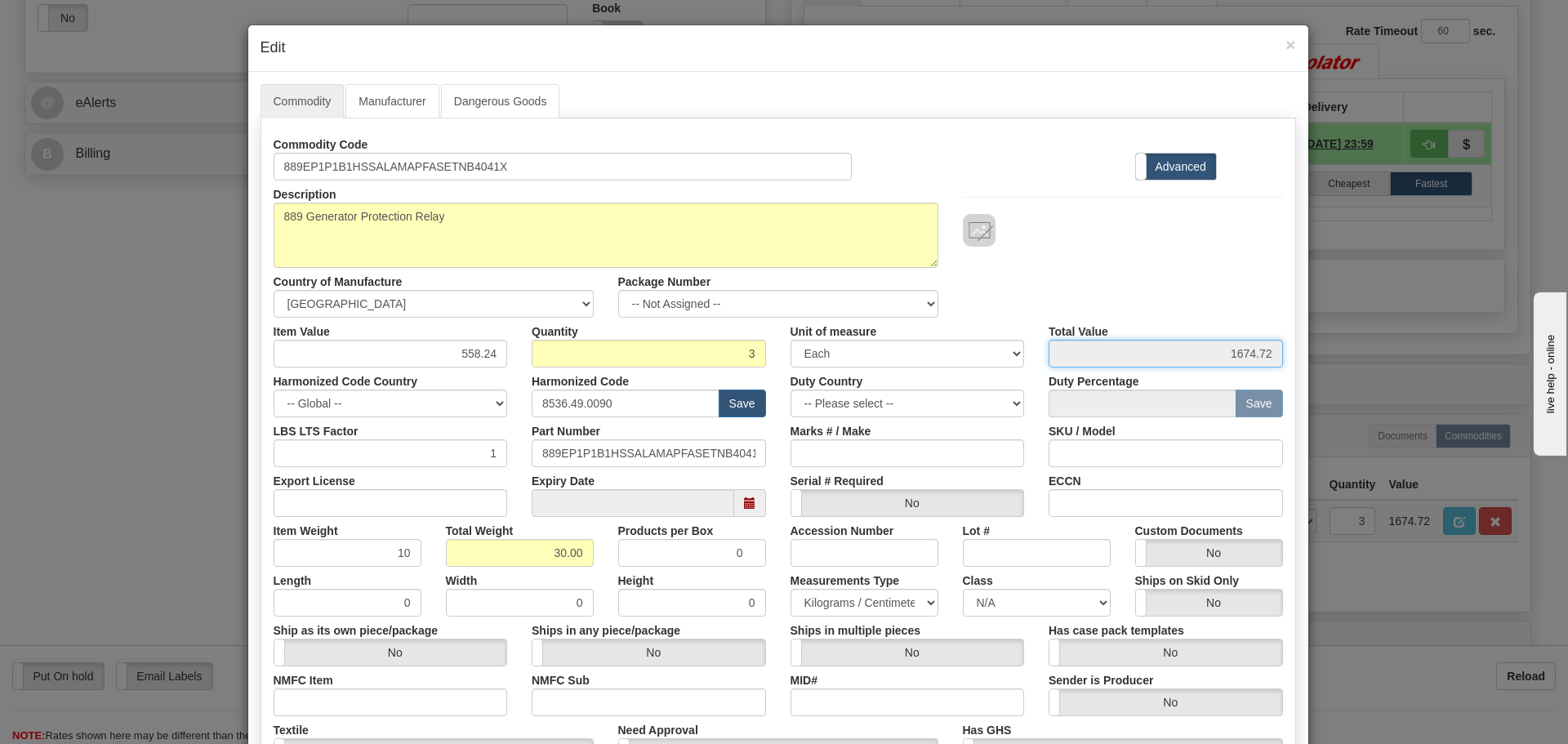
drag, startPoint x: 1143, startPoint y: 360, endPoint x: 1328, endPoint y: 369, distance: 185.2
click at [1330, 361] on div "× Edit Commodity Manufacturer Dangerous Goods Commodity Code 889EP1P1B1HSSALAMA…" at bounding box center [784, 372] width 1568 height 744
click at [1288, 38] on span "×" at bounding box center [1291, 45] width 10 height 19
